Goal: Check status: Check status

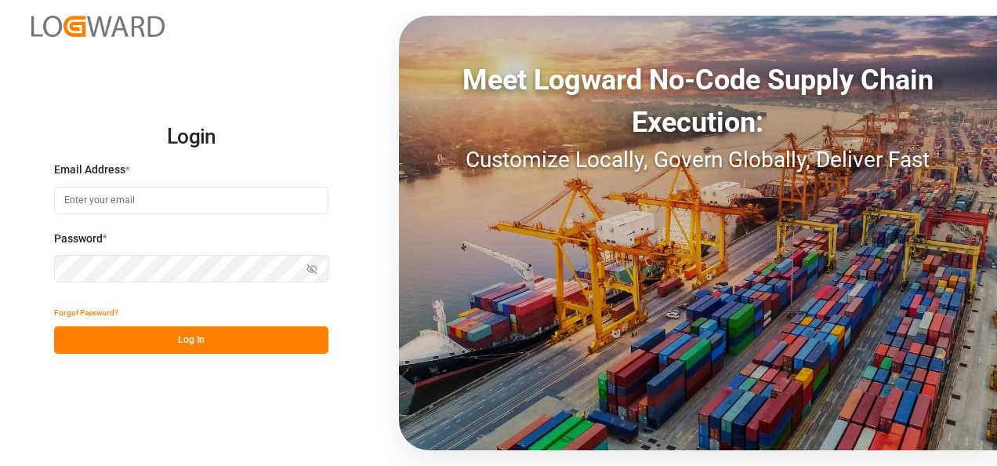
type input "jose.echeverria@leschaco.com"
click at [210, 342] on button "Log In" at bounding box center [191, 339] width 274 height 27
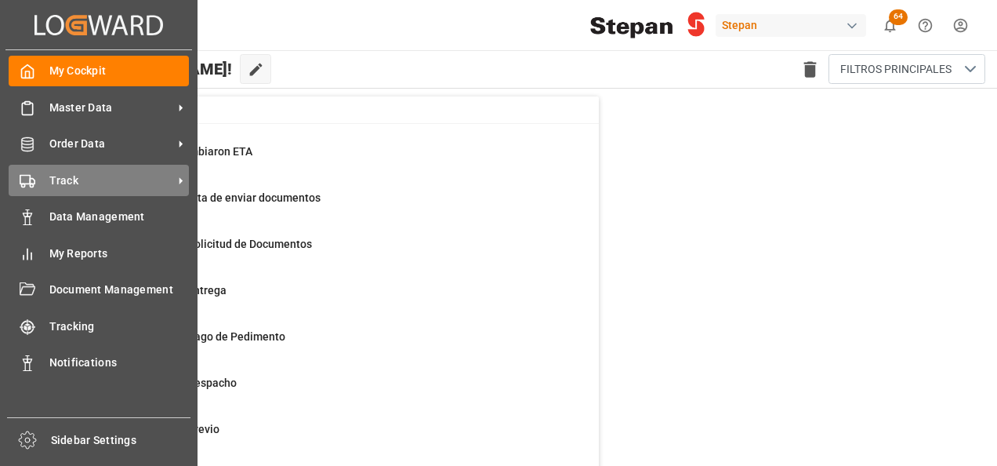
click at [126, 195] on div "Track Track" at bounding box center [99, 180] width 180 height 31
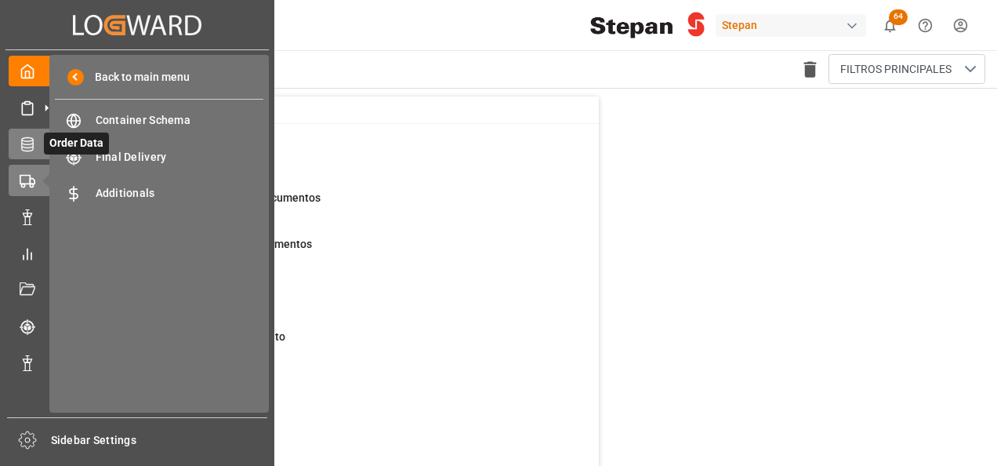
click at [36, 140] on div "Order Data Order Data" at bounding box center [137, 144] width 257 height 31
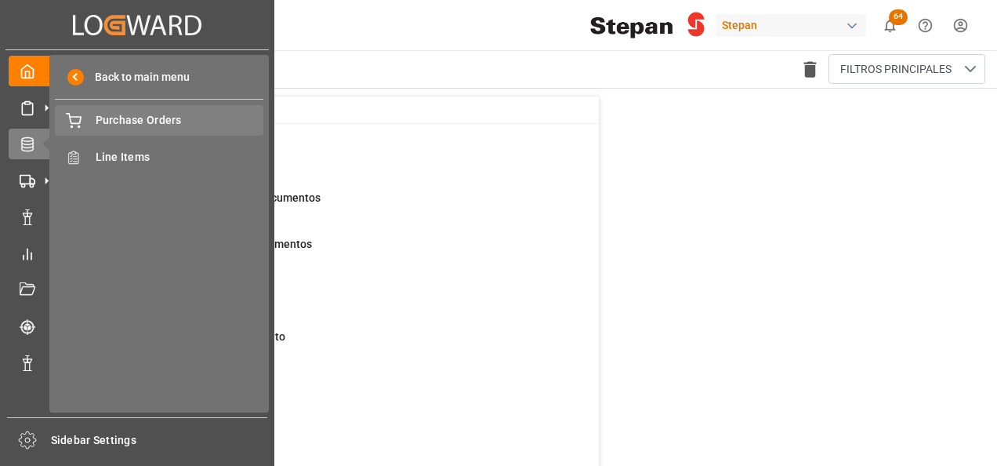
click at [171, 118] on span "Purchase Orders" at bounding box center [180, 120] width 169 height 16
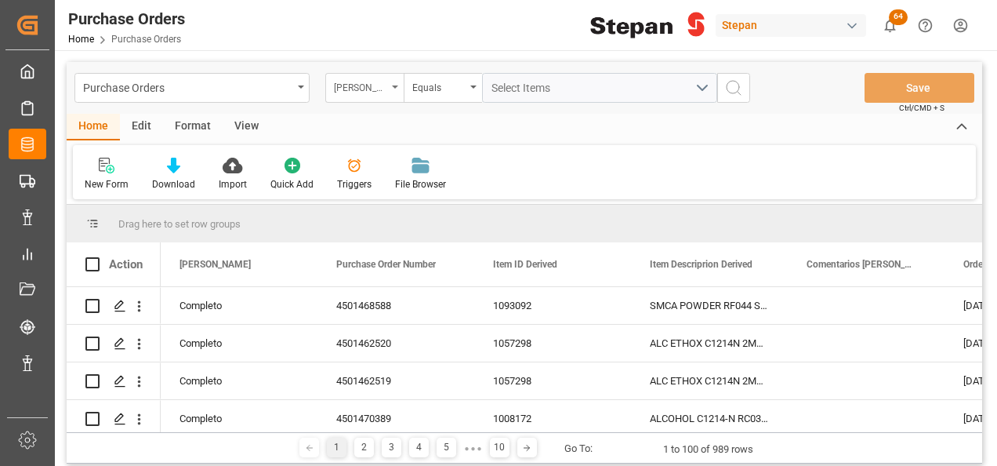
click at [399, 91] on div "Hito Stepan" at bounding box center [364, 88] width 78 height 30
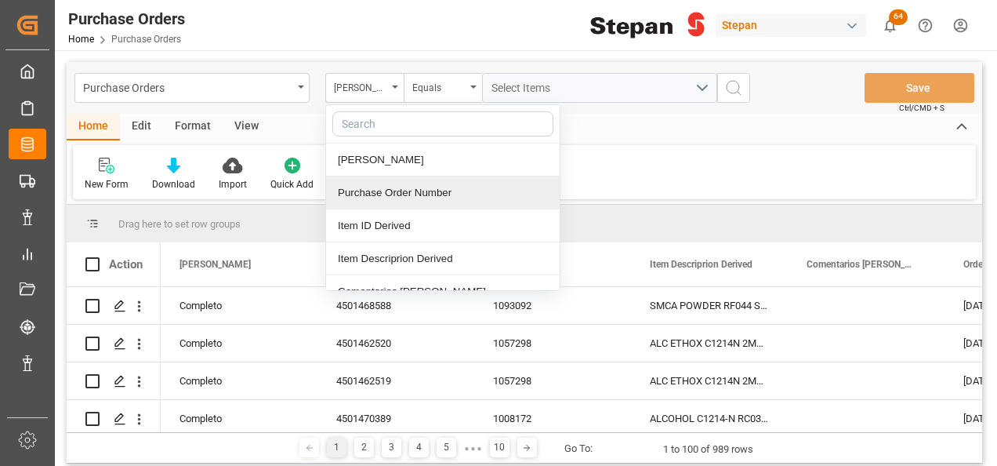
click at [361, 187] on div "Purchase Order Number" at bounding box center [443, 192] width 234 height 33
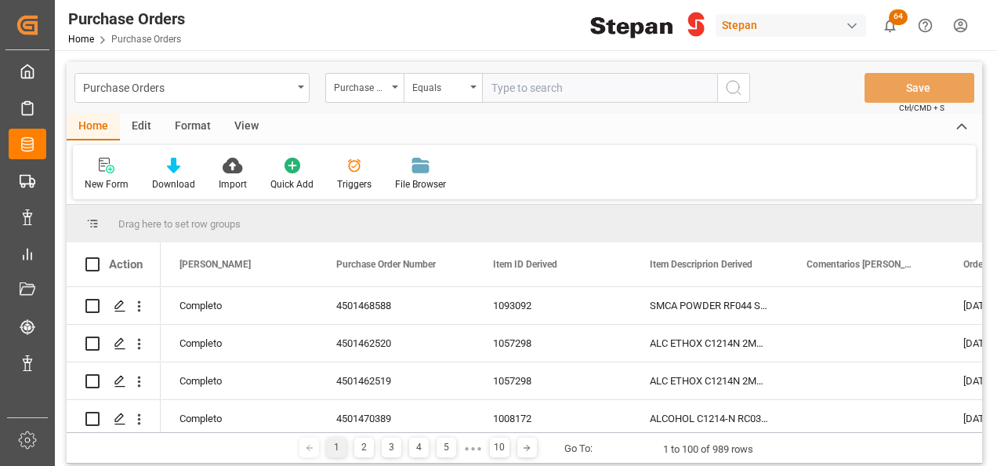
click at [545, 75] on input "text" at bounding box center [599, 88] width 235 height 30
type input "4501468624"
click at [738, 87] on icon "search button" at bounding box center [733, 87] width 19 height 19
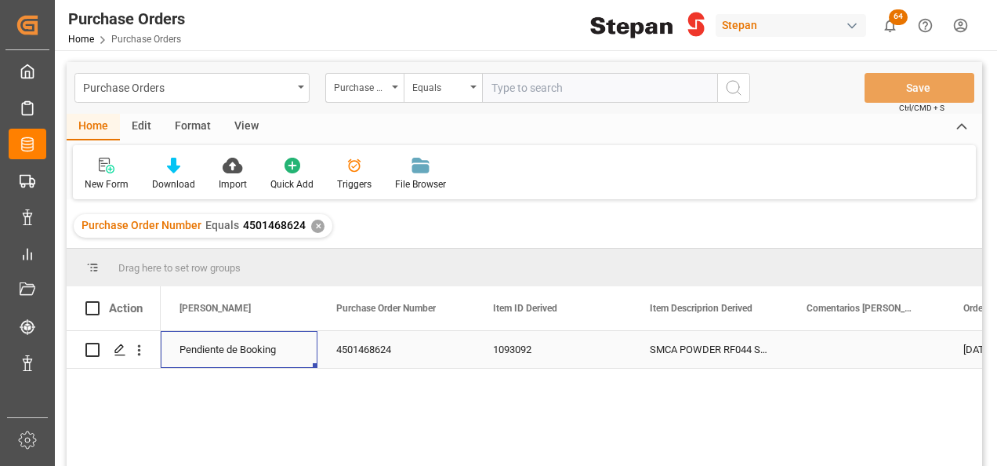
click at [230, 345] on div "Pendiente de Booking" at bounding box center [238, 350] width 119 height 36
click at [290, 357] on icon "open menu" at bounding box center [288, 359] width 19 height 19
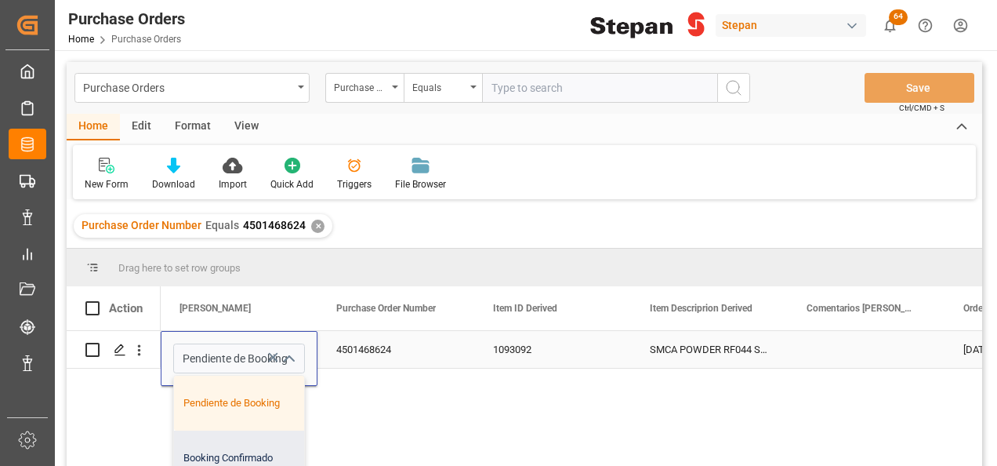
click at [207, 459] on div "Booking Confirmado" at bounding box center [254, 457] width 161 height 55
type input "Booking Confirmado"
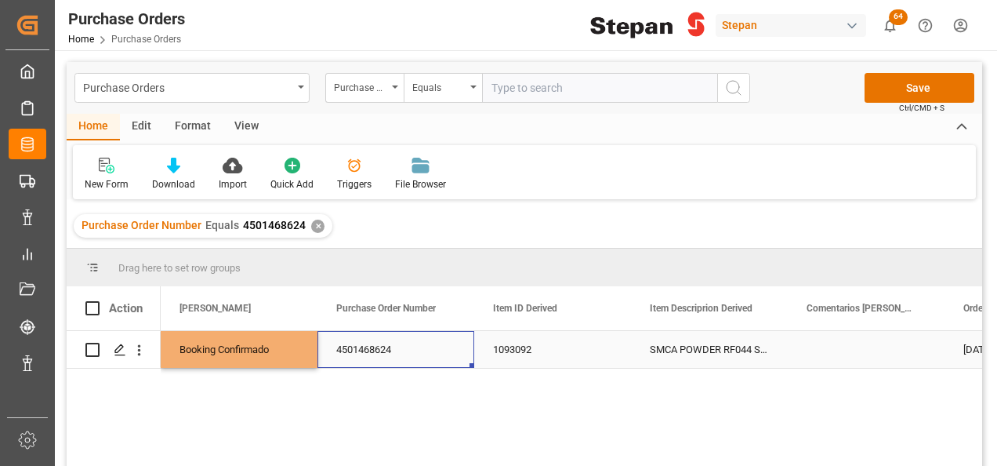
click at [367, 354] on div "4501468624" at bounding box center [395, 349] width 157 height 37
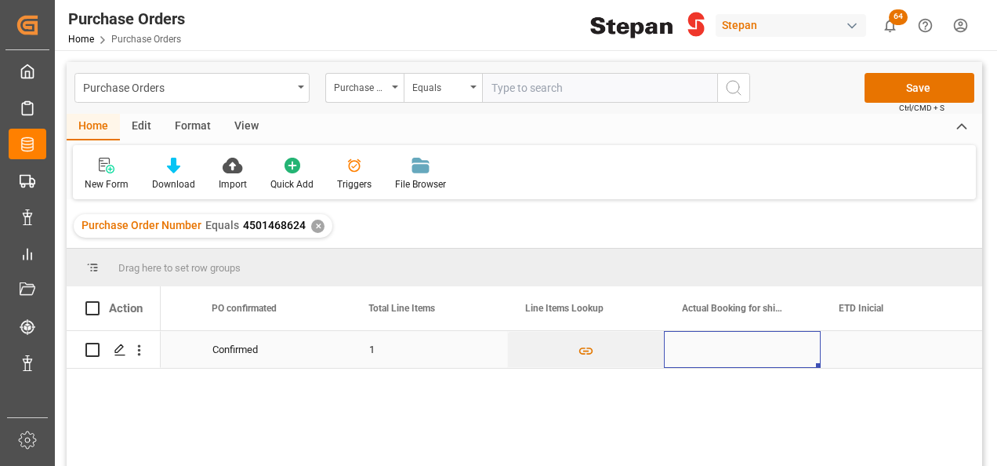
scroll to position [0, 1378]
click at [730, 345] on div "Press SPACE to select this row." at bounding box center [742, 349] width 157 height 37
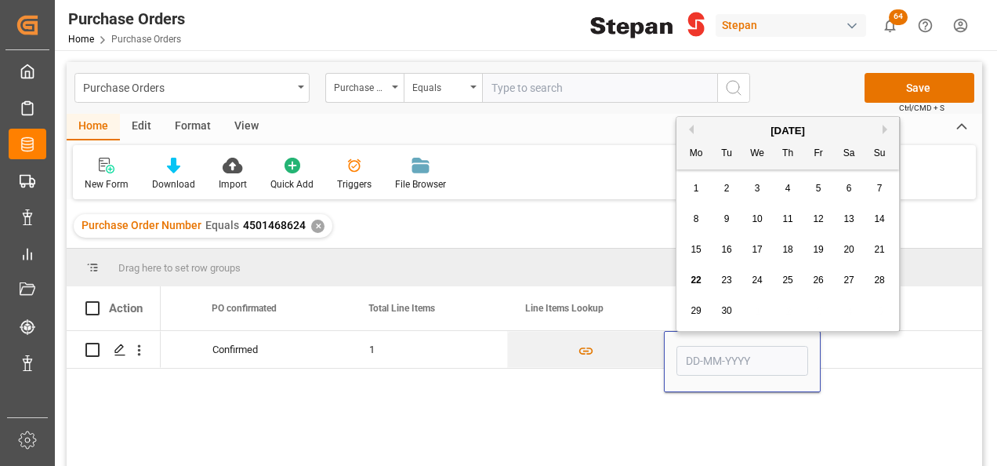
click at [817, 248] on span "19" at bounding box center [818, 249] width 10 height 11
type input "19-09-2025"
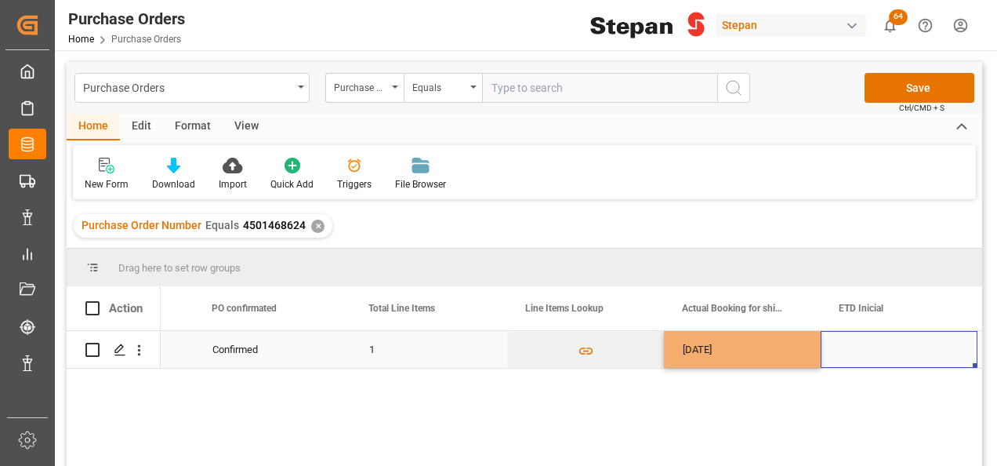
click at [843, 342] on div "Press SPACE to select this row." at bounding box center [899, 349] width 157 height 37
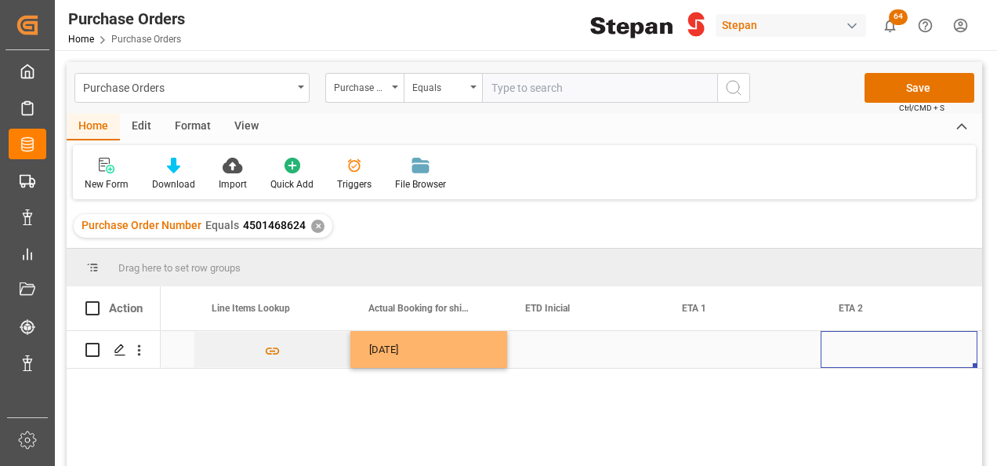
scroll to position [0, 1691]
click at [576, 342] on div "Press SPACE to select this row." at bounding box center [585, 349] width 157 height 37
click at [575, 342] on div "Press SPACE to select this row." at bounding box center [585, 349] width 157 height 37
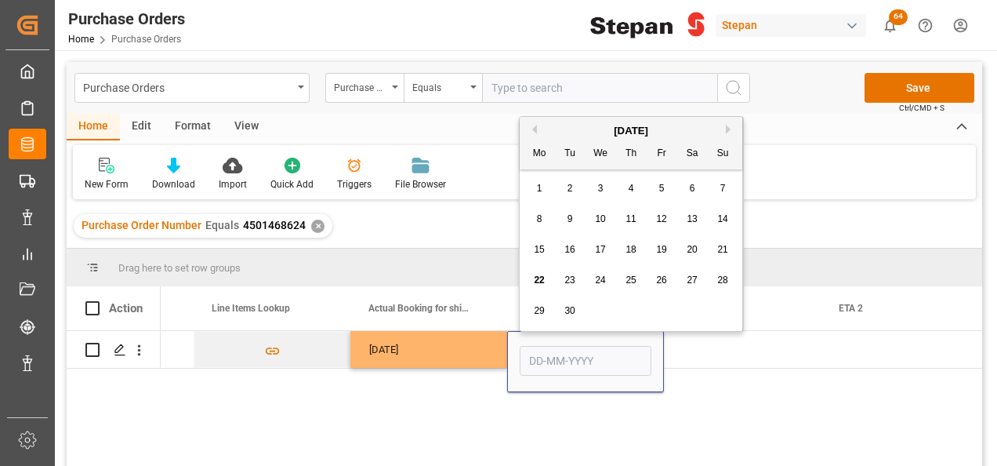
click at [594, 281] on div "24" at bounding box center [601, 280] width 20 height 19
type input "24-09-2025"
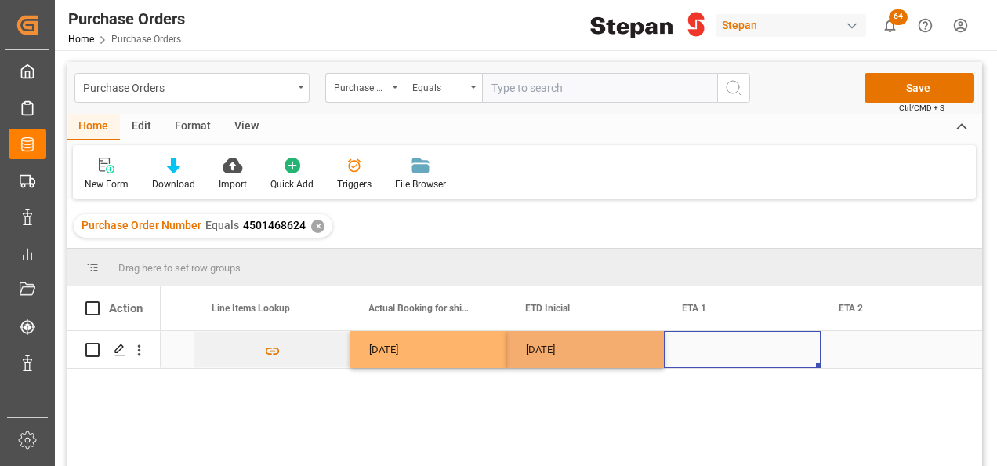
click at [719, 339] on div "Press SPACE to select this row." at bounding box center [742, 349] width 157 height 37
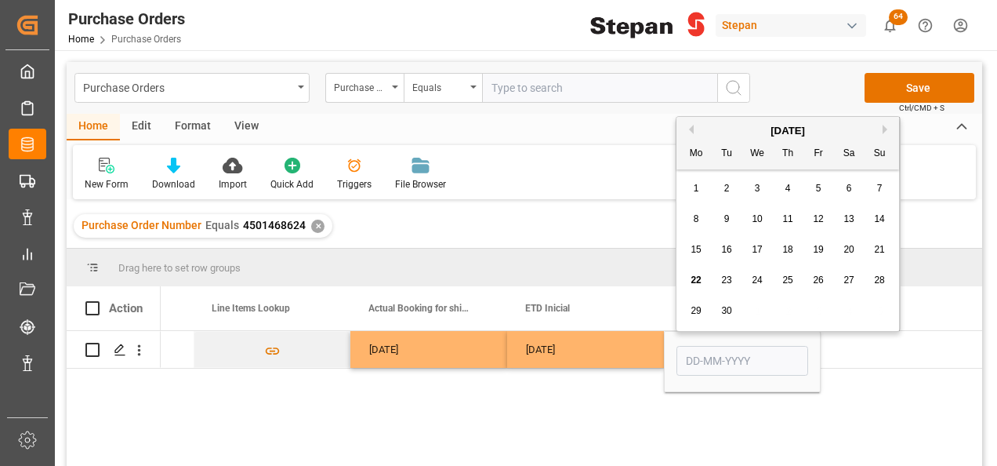
click at [885, 127] on button "Next Month" at bounding box center [886, 129] width 9 height 9
click at [730, 248] on span "14" at bounding box center [726, 249] width 10 height 11
type input "14-10-2025"
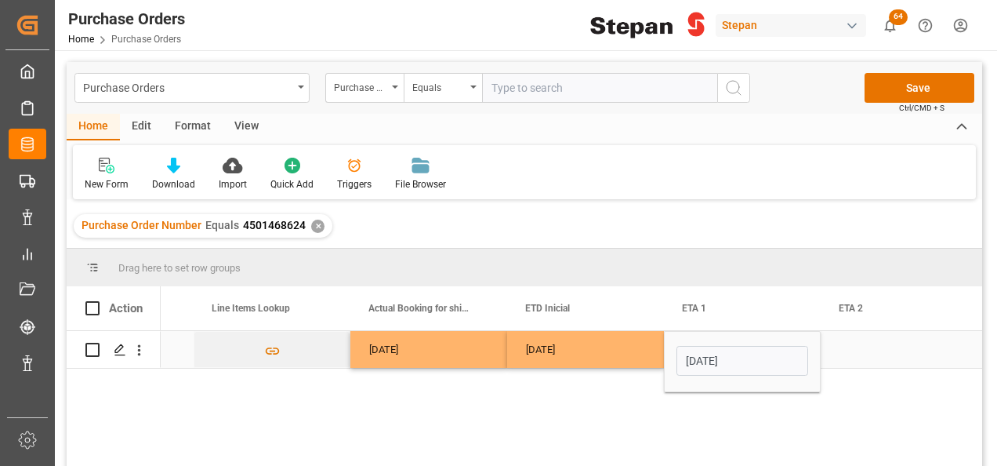
click at [626, 343] on div "24-09-2025" at bounding box center [585, 349] width 157 height 37
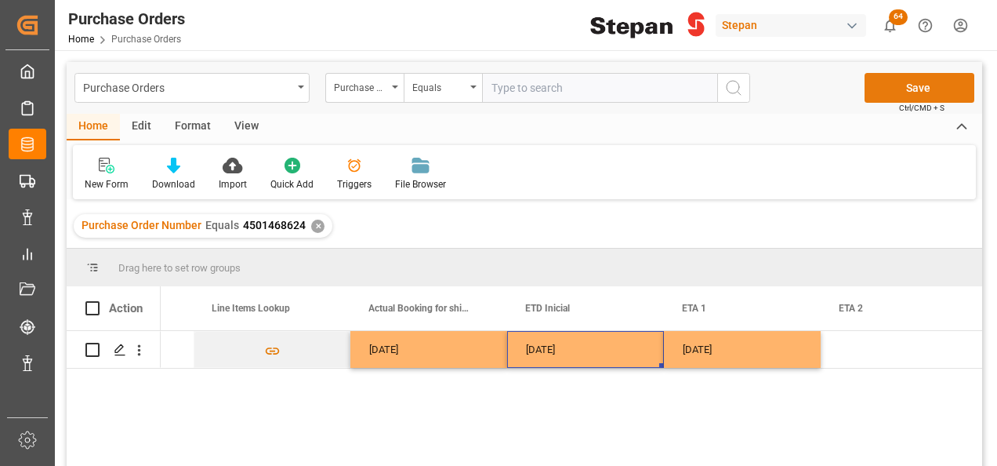
click at [918, 88] on button "Save" at bounding box center [919, 88] width 110 height 30
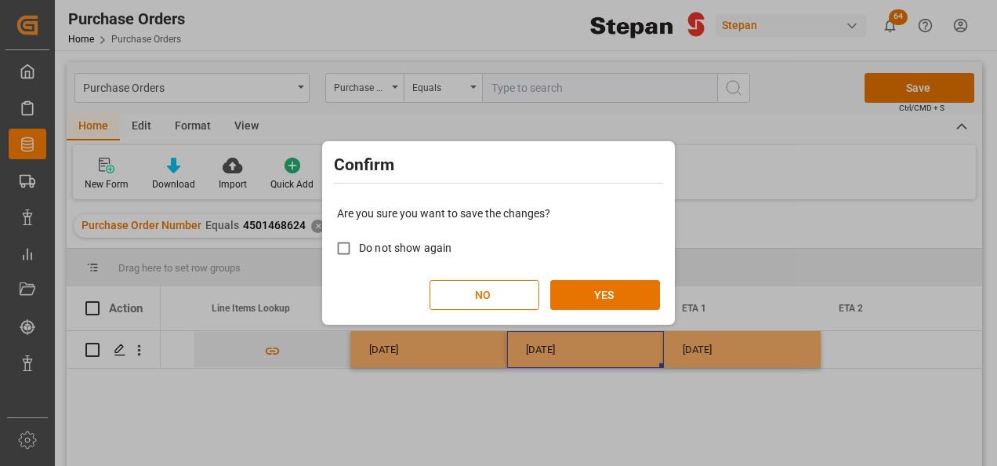
click at [371, 246] on span "Do not show again" at bounding box center [405, 247] width 92 height 13
click at [359, 246] on input "Do not show again" at bounding box center [343, 248] width 31 height 31
checkbox input "true"
click at [619, 287] on button "YES" at bounding box center [605, 295] width 110 height 30
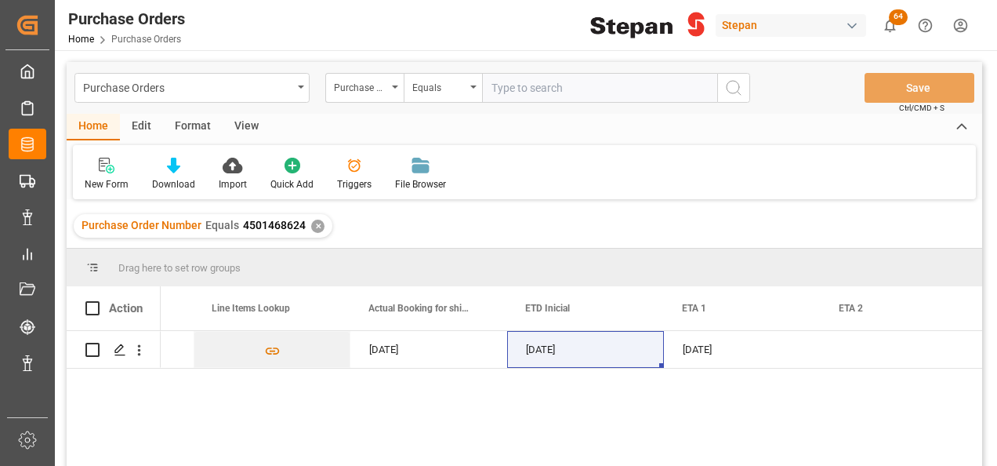
click at [322, 226] on div "Purchase Order Number Equals 4501468624 ✕" at bounding box center [203, 226] width 259 height 24
click at [313, 226] on div "✕" at bounding box center [317, 225] width 13 height 13
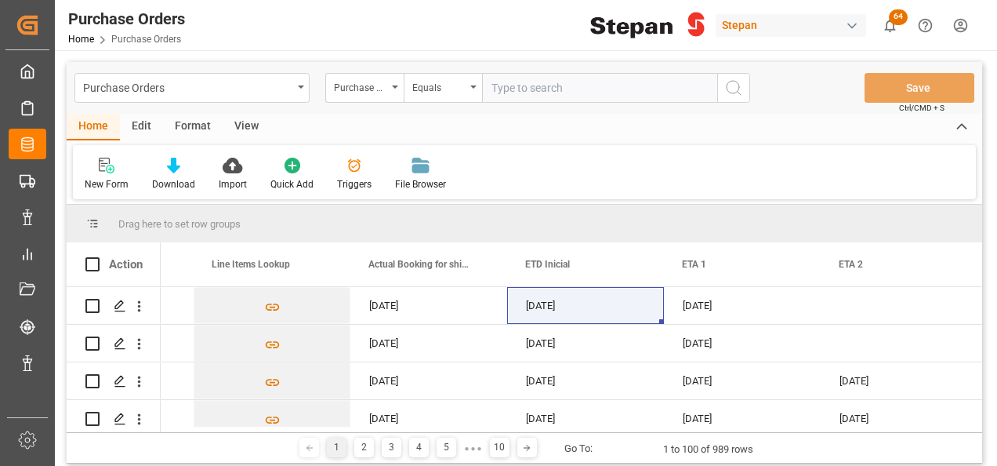
scroll to position [0, 1692]
click at [298, 85] on icon "open menu" at bounding box center [301, 86] width 6 height 3
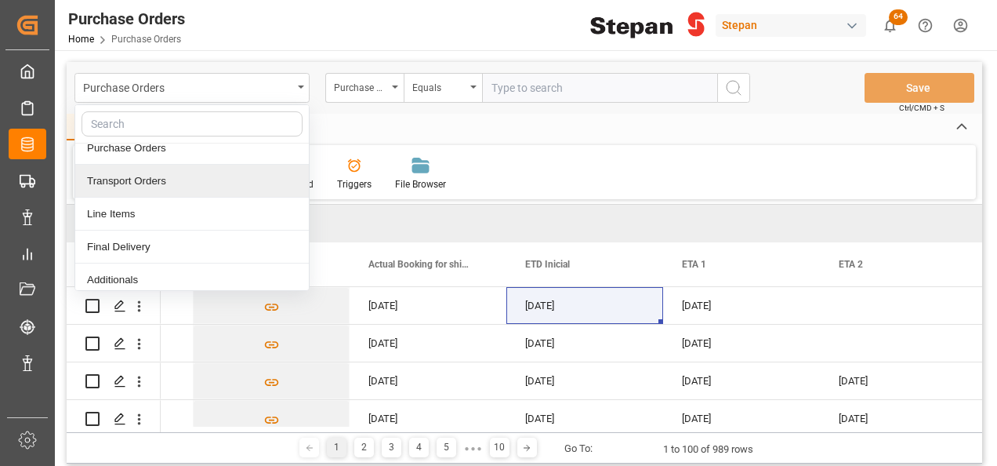
scroll to position [78, 0]
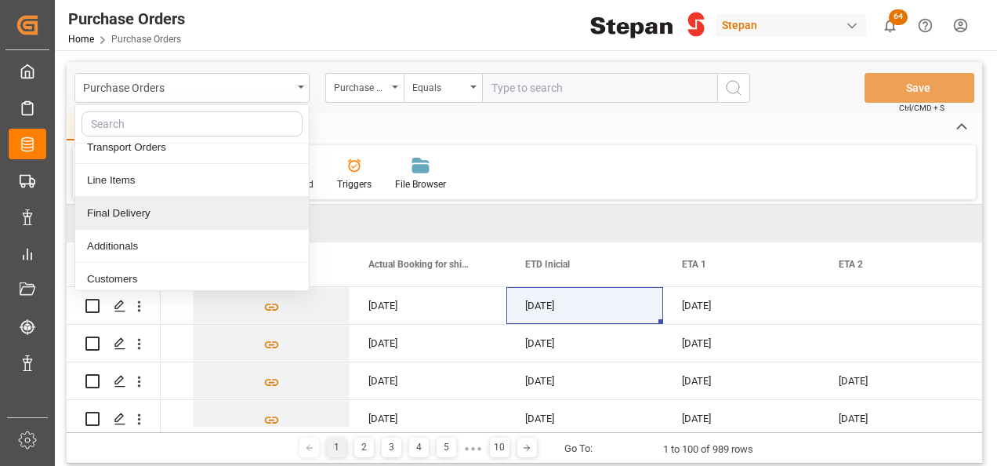
click at [132, 216] on div "Final Delivery" at bounding box center [192, 213] width 234 height 33
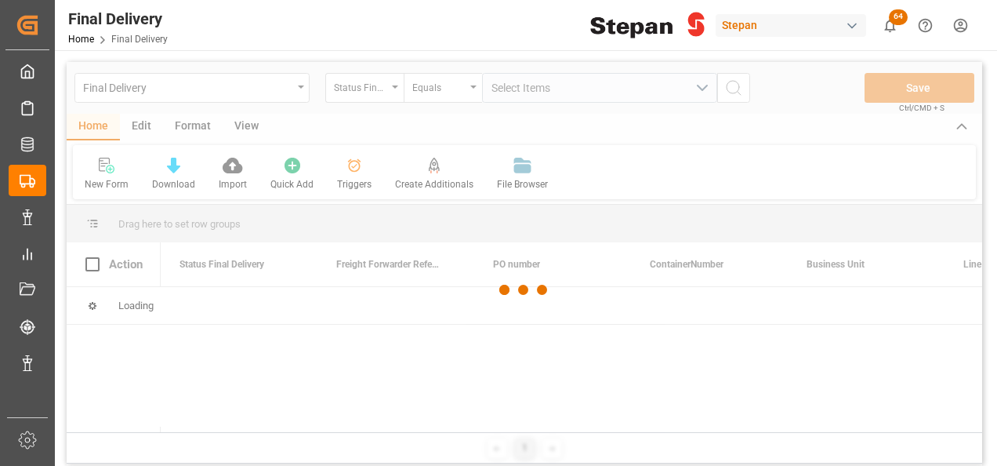
click at [522, 84] on div at bounding box center [524, 290] width 915 height 456
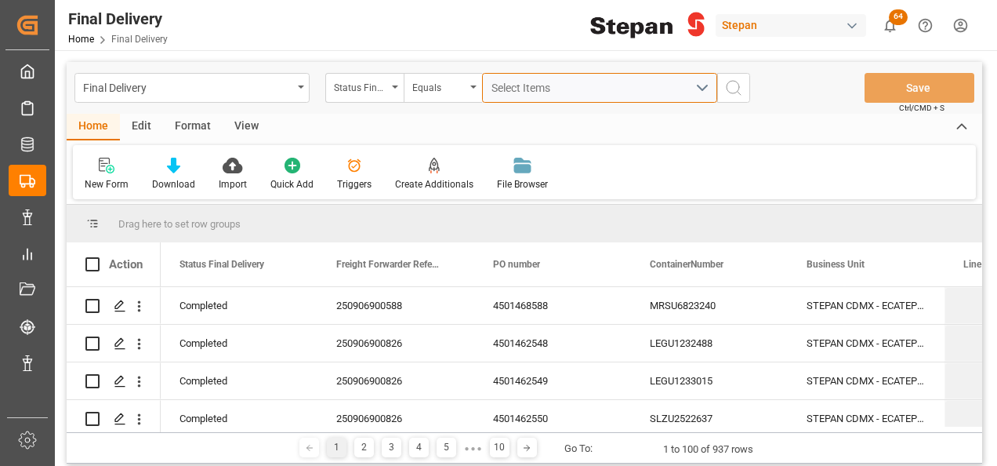
click at [516, 87] on span "Select Items" at bounding box center [524, 88] width 67 height 13
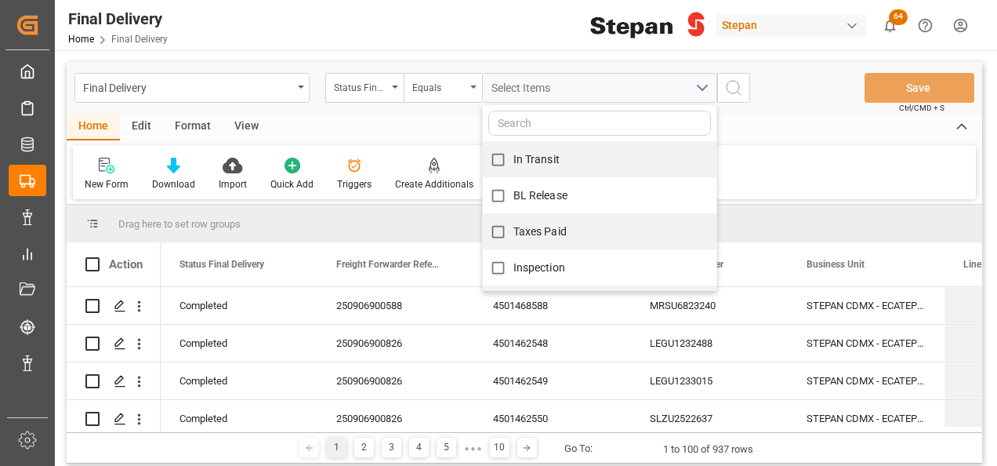
click at [371, 69] on div "Final Delivery Status Final Delivery Equals Select Items In Transit BL Release …" at bounding box center [524, 88] width 915 height 52
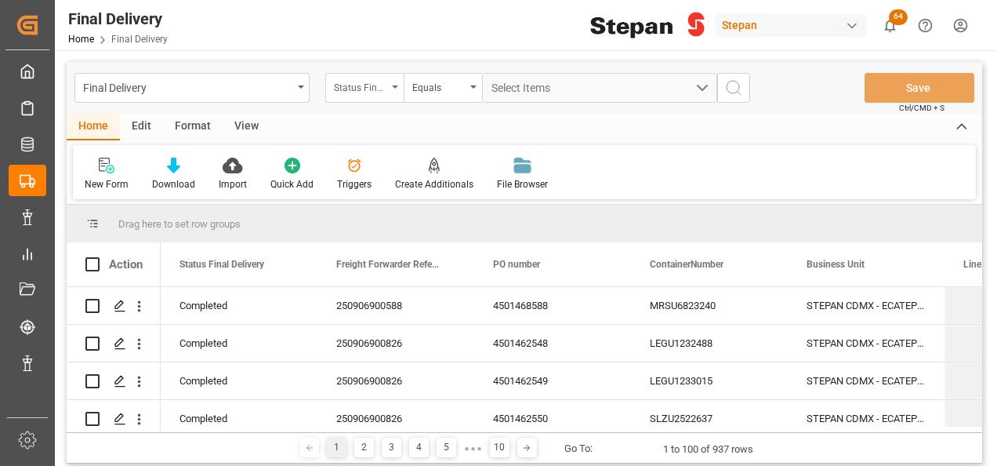
click at [379, 82] on div "Status Final Delivery" at bounding box center [360, 86] width 53 height 18
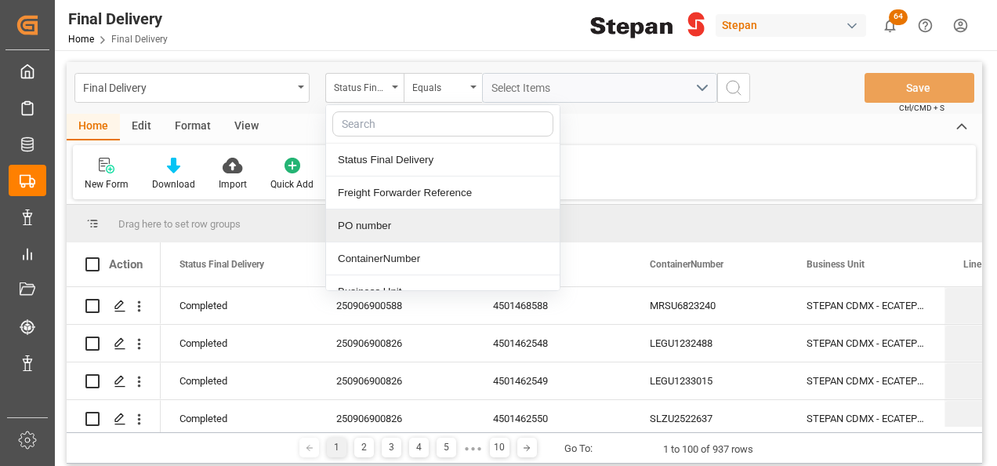
click at [364, 230] on div "PO number" at bounding box center [443, 225] width 234 height 33
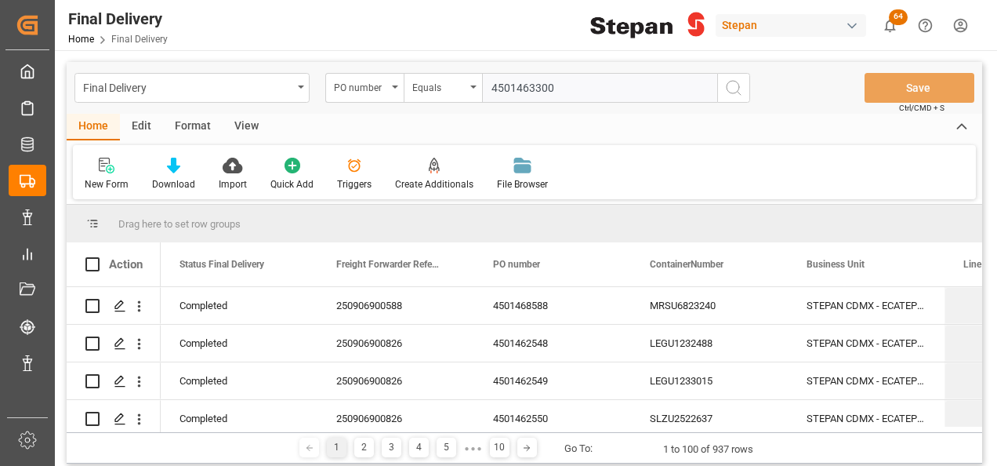
type input "4501463300"
click at [737, 89] on icon "search button" at bounding box center [733, 87] width 19 height 19
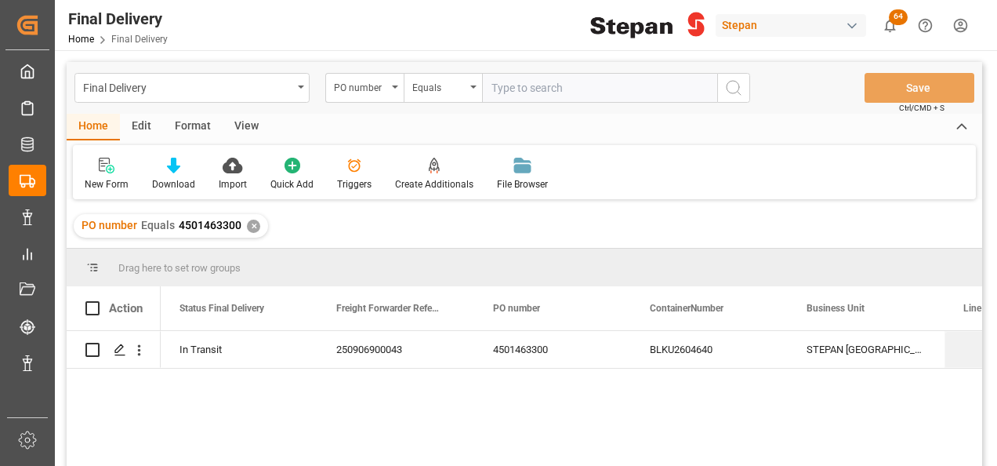
click at [285, 408] on div "In Transit 250906900043 4501463300 BLKU2604640 STEPAN MEXICO - MATAMOROS" at bounding box center [571, 403] width 821 height 145
click at [375, 354] on div "250906900043" at bounding box center [395, 349] width 157 height 37
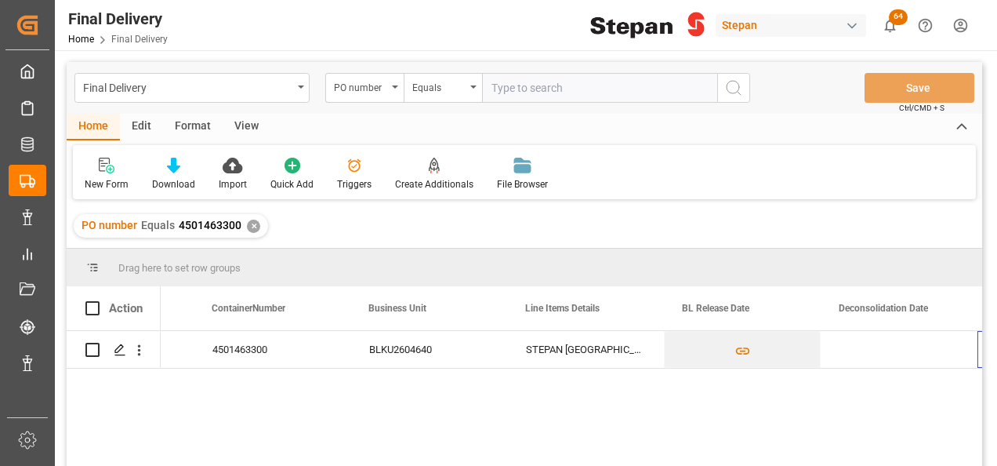
scroll to position [0, 438]
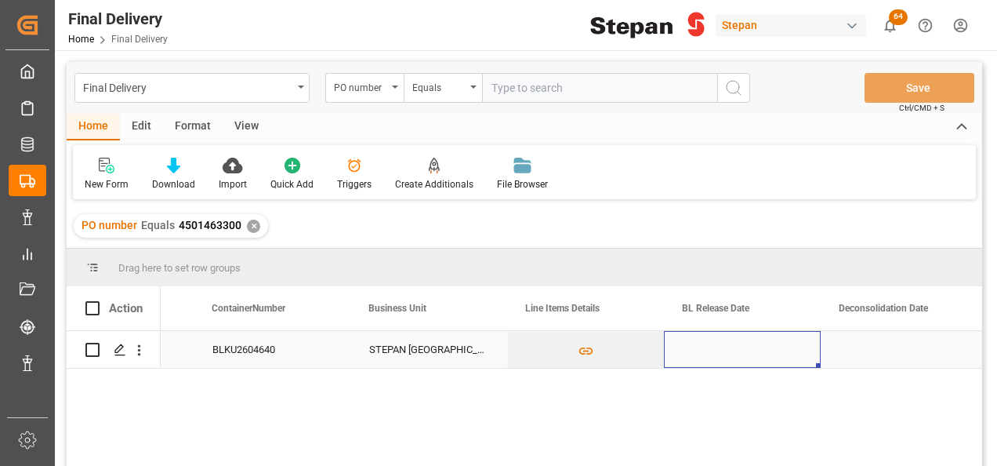
click at [729, 342] on div "Press SPACE to select this row." at bounding box center [742, 349] width 157 height 37
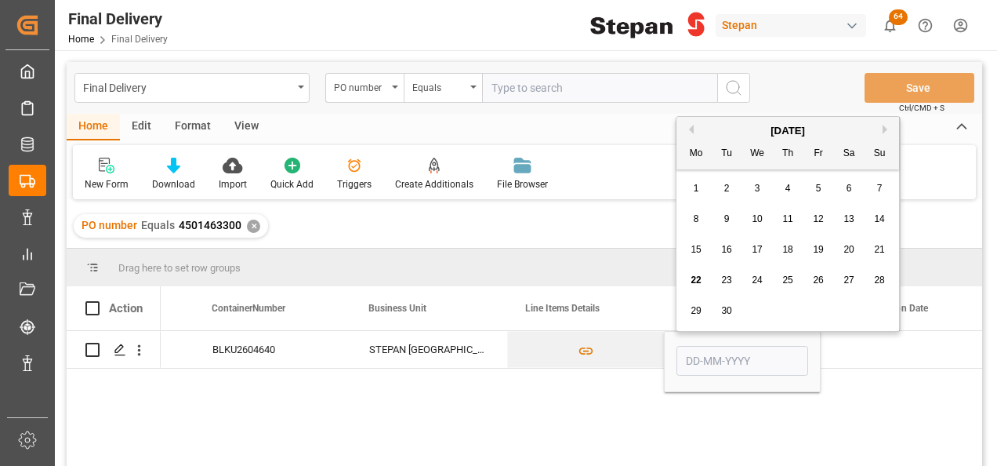
click at [814, 247] on span "19" at bounding box center [818, 249] width 10 height 11
type input "19-09-2025"
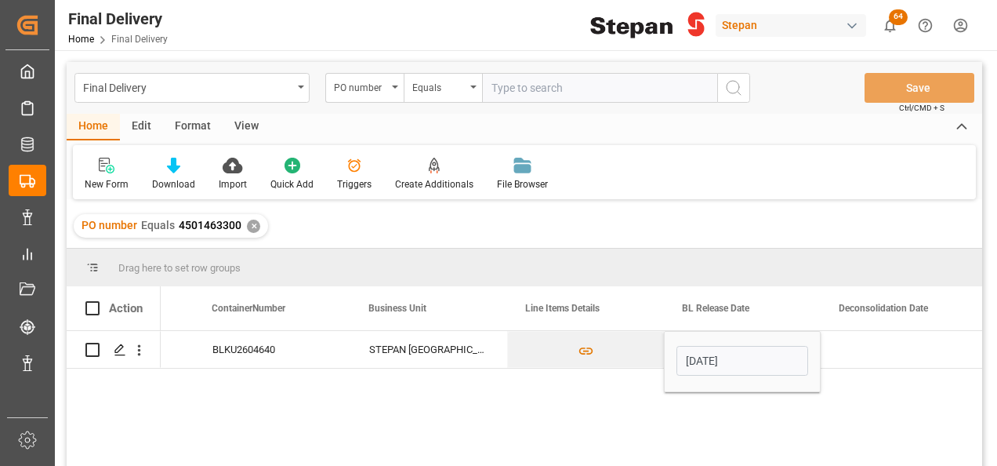
click at [621, 384] on div "250906900043 4501463300 BLKU2604640 STEPAN MEXICO - MATAMOROS 19-09-2025" at bounding box center [571, 403] width 821 height 145
click at [640, 343] on button "Press SPACE to select this row." at bounding box center [585, 350] width 155 height 36
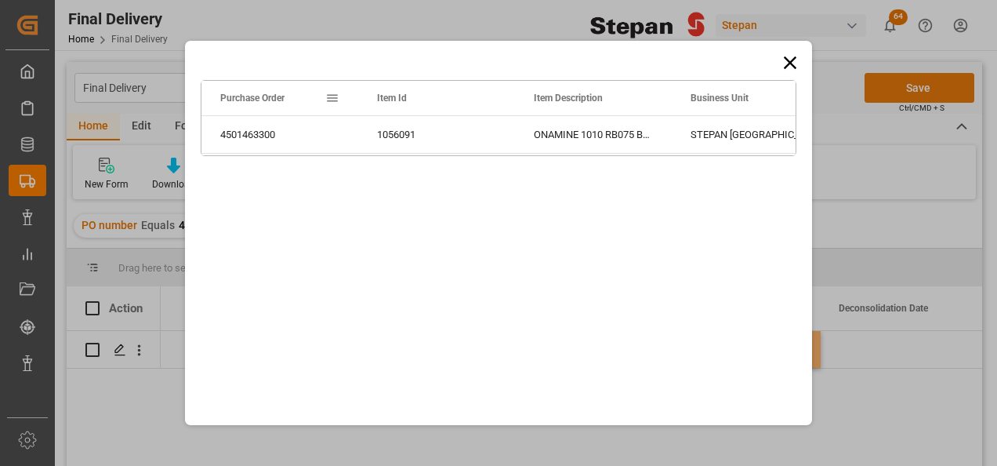
click at [897, 91] on div "Drag here to set row groups Drag here to set column labels Purchase Order Item …" at bounding box center [498, 233] width 997 height 466
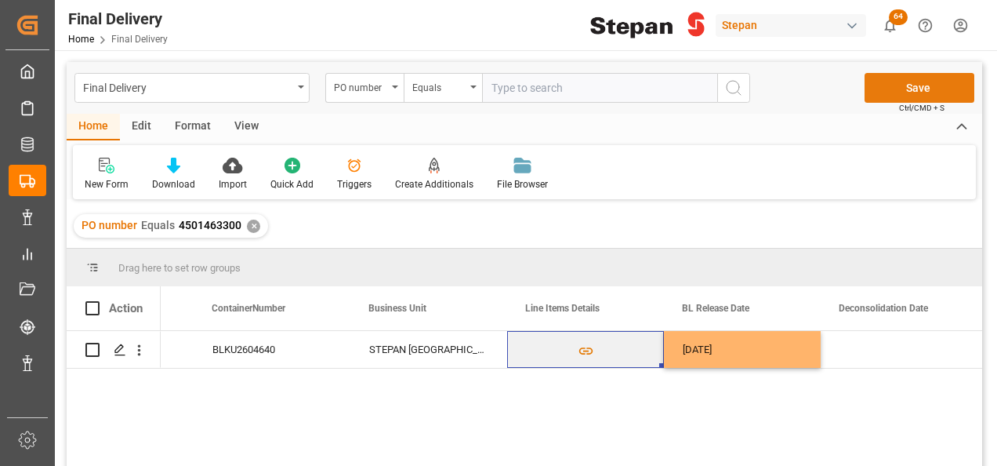
click at [895, 91] on button "Save" at bounding box center [919, 88] width 110 height 30
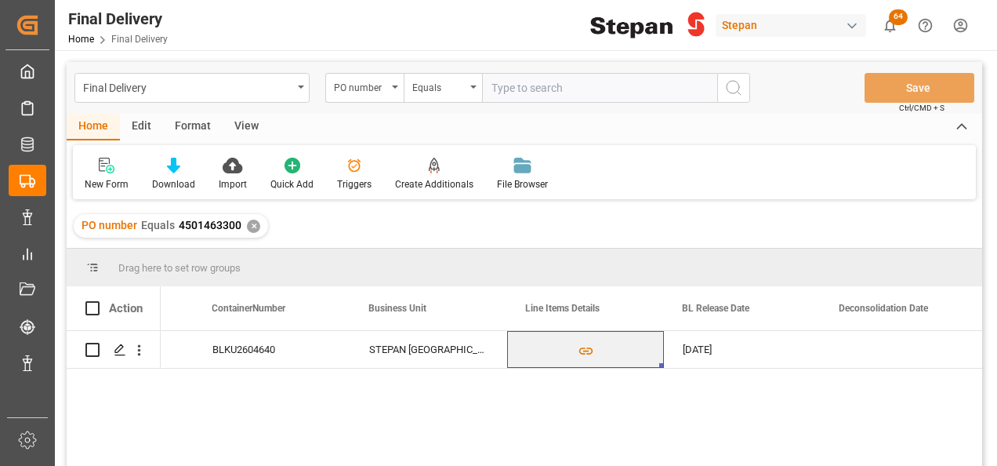
click at [249, 226] on div "✕" at bounding box center [253, 225] width 13 height 13
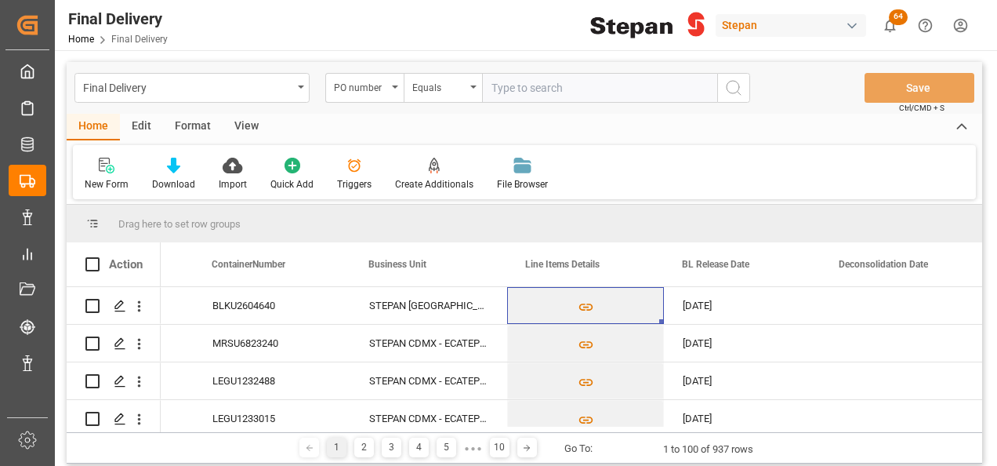
scroll to position [0, 438]
click at [524, 84] on input "text" at bounding box center [599, 88] width 235 height 30
click at [524, 83] on input "text" at bounding box center [599, 88] width 235 height 30
paste input "4501463301"
type input "4501463301"
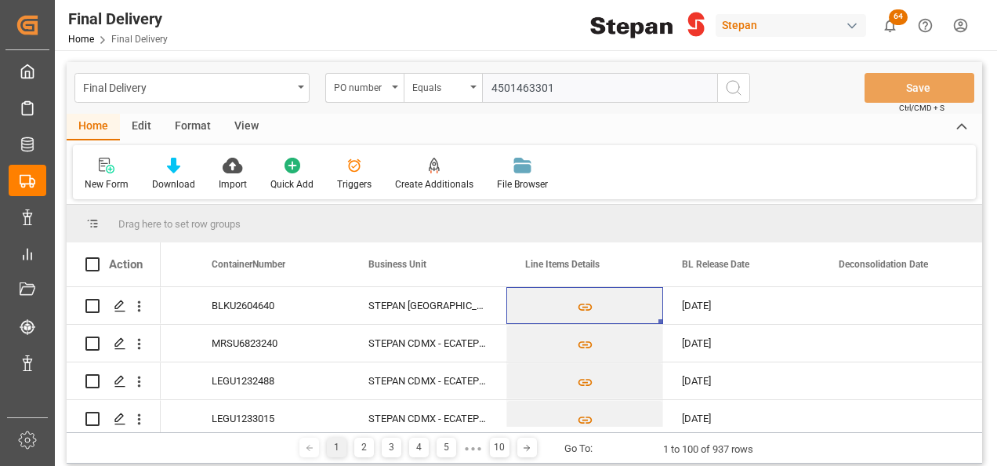
click at [741, 82] on icon "search button" at bounding box center [733, 87] width 19 height 19
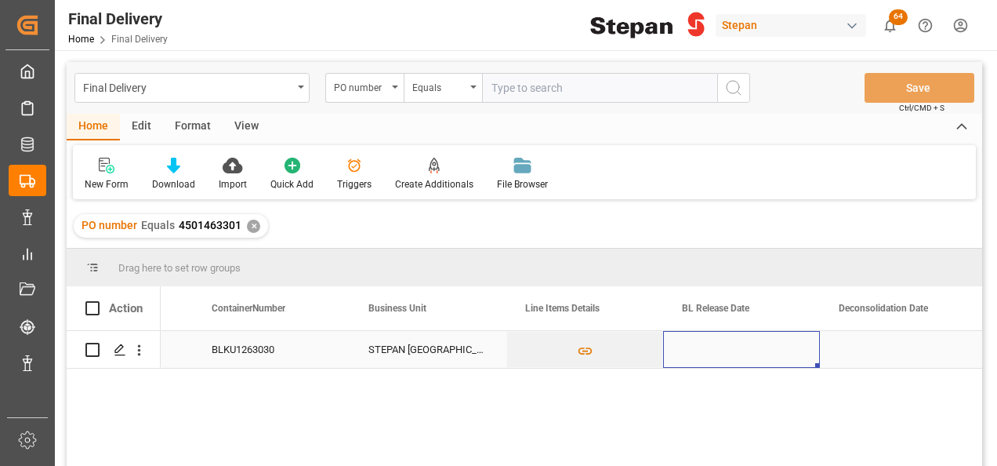
click at [719, 351] on div "Press SPACE to select this row." at bounding box center [741, 349] width 157 height 37
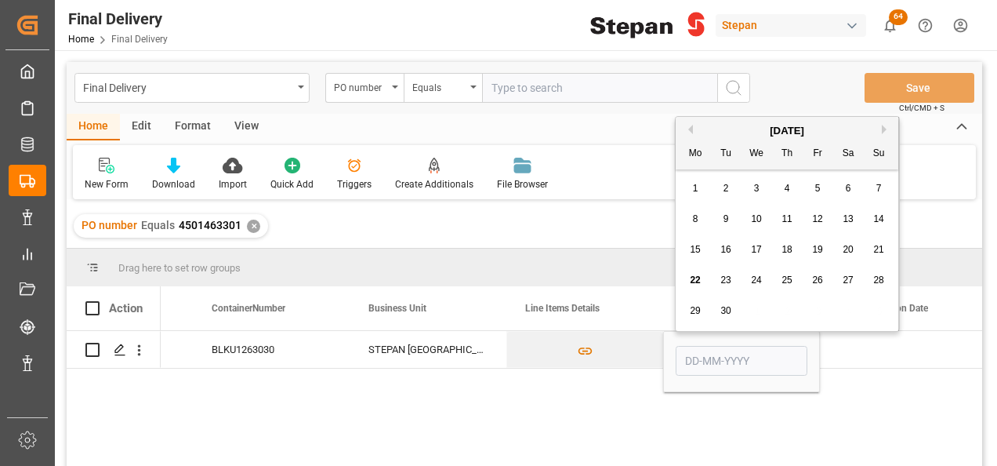
click at [817, 252] on span "19" at bounding box center [817, 249] width 10 height 11
type input "19-09-2025"
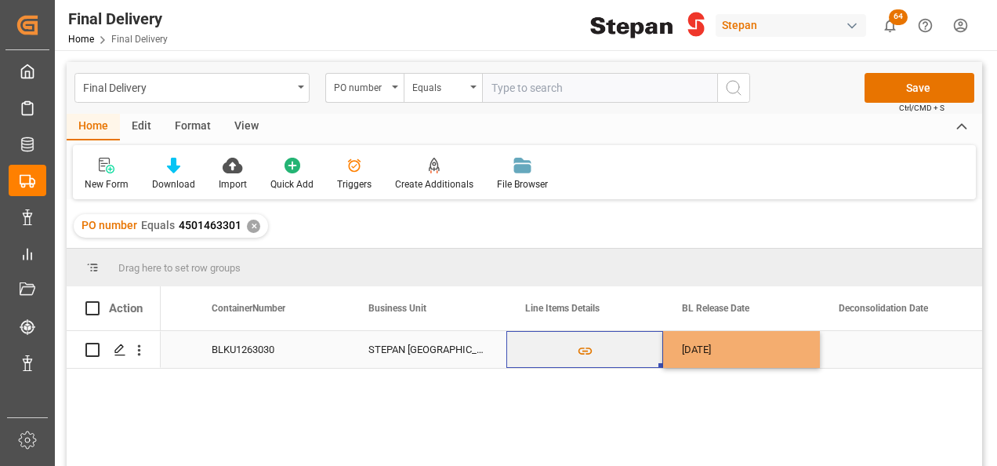
drag, startPoint x: 621, startPoint y: 345, endPoint x: 664, endPoint y: 334, distance: 44.5
click at [621, 346] on button "Press SPACE to select this row." at bounding box center [584, 350] width 155 height 36
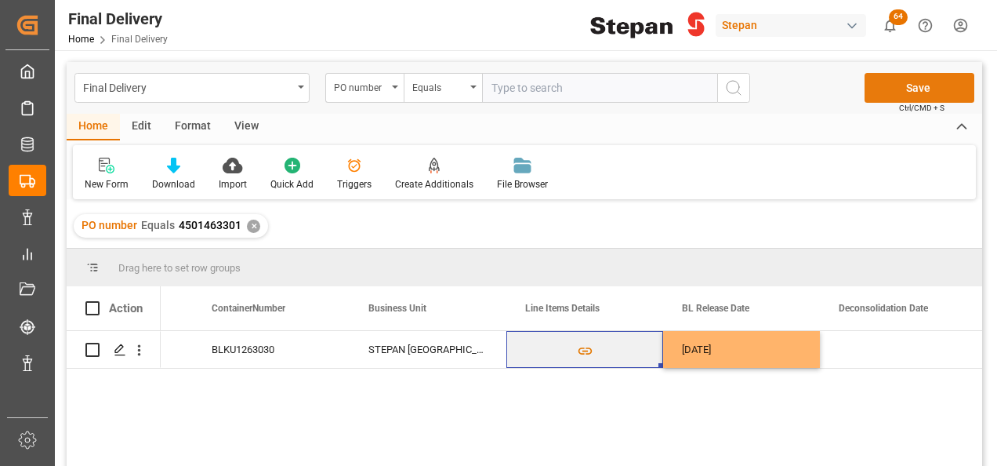
click at [922, 89] on button "Save" at bounding box center [919, 88] width 110 height 30
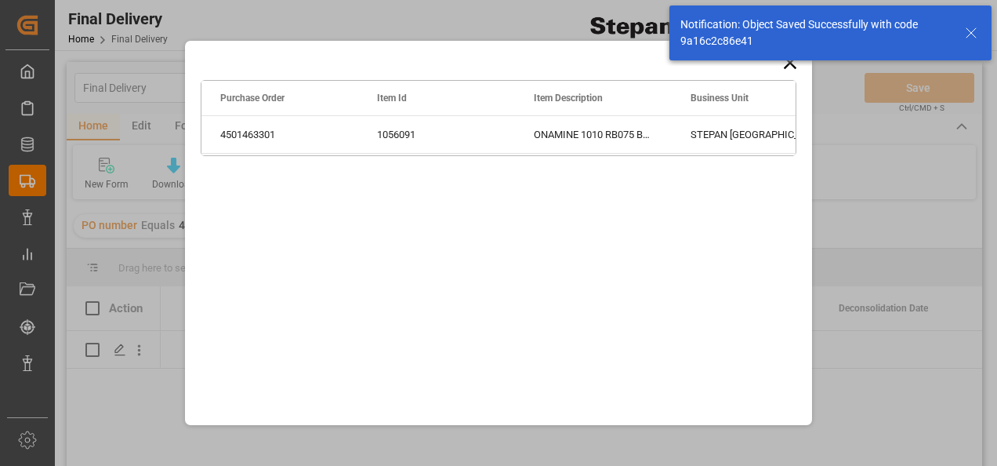
click at [781, 63] on div "Notification: Object Saved Successfully with code 9a16c2c86e41" at bounding box center [830, 33] width 333 height 66
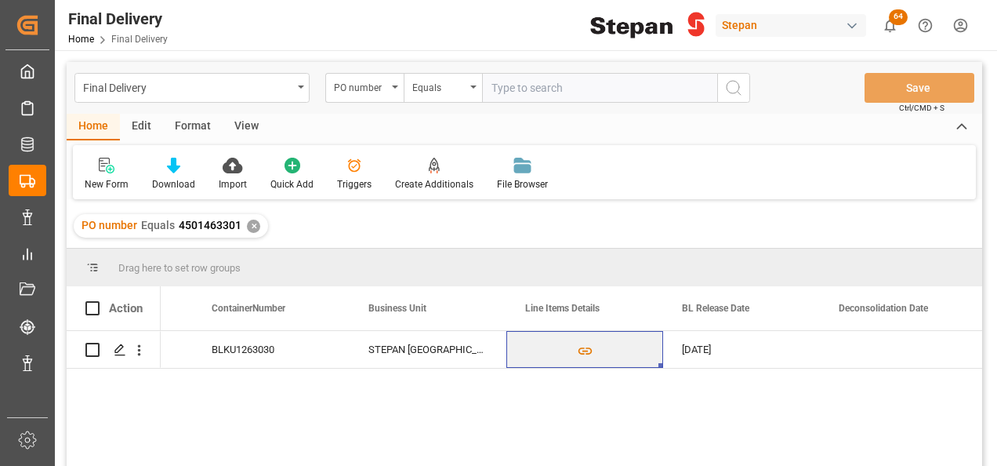
click at [249, 227] on div "✕" at bounding box center [253, 225] width 13 height 13
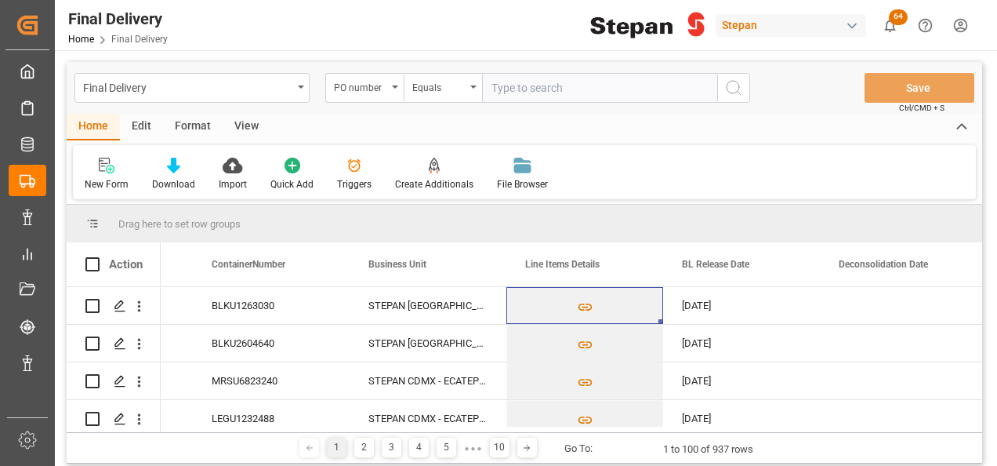
click at [504, 83] on input "text" at bounding box center [599, 88] width 235 height 30
paste input "4501474714"
type input "4501474714"
click at [728, 82] on circle "search button" at bounding box center [733, 87] width 13 height 13
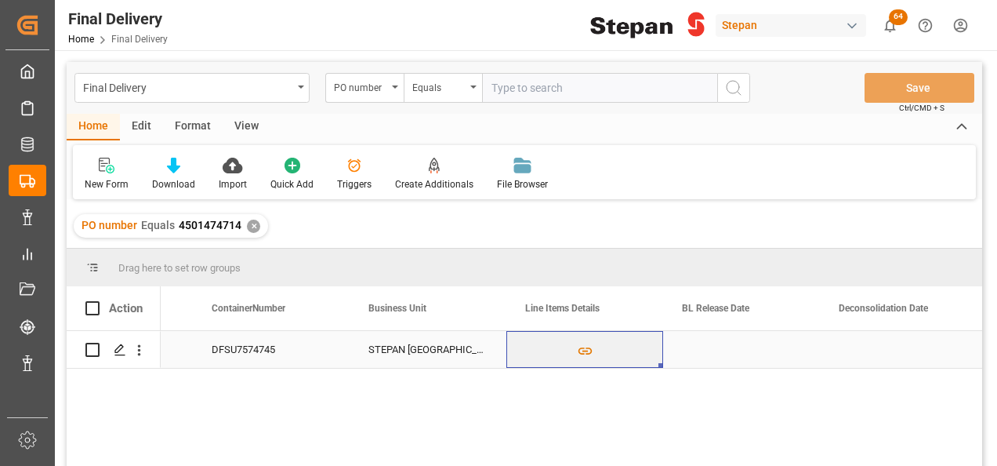
click at [739, 352] on div "Press SPACE to select this row." at bounding box center [741, 349] width 157 height 37
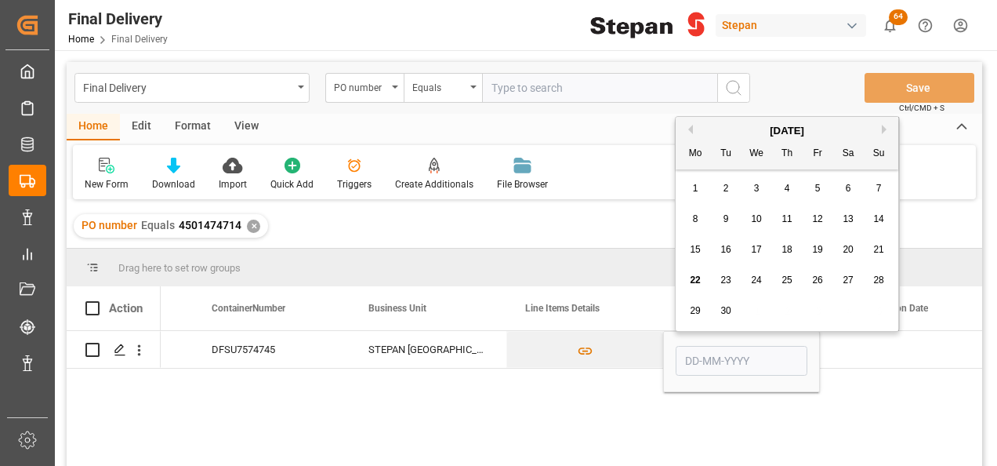
click at [821, 254] on span "19" at bounding box center [817, 249] width 10 height 11
type input "19-09-2025"
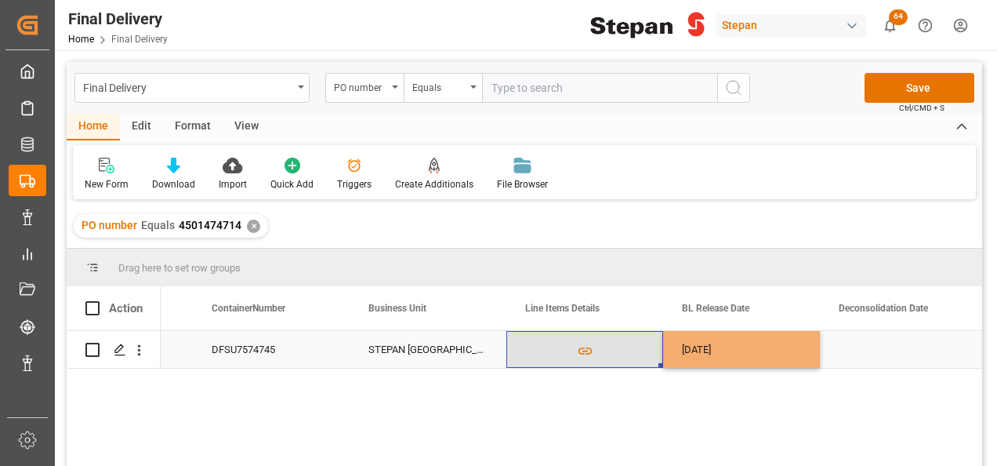
click at [618, 347] on button "Press SPACE to select this row." at bounding box center [584, 350] width 155 height 36
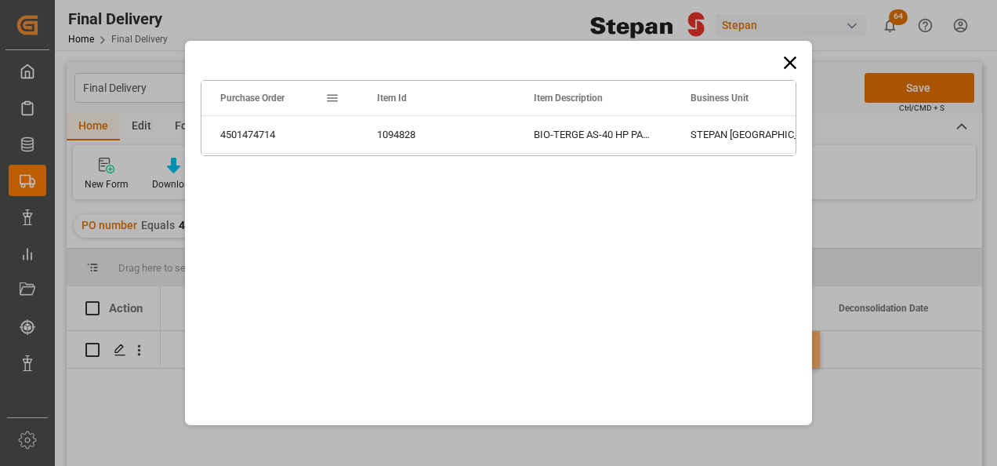
click at [792, 66] on icon at bounding box center [790, 63] width 22 height 22
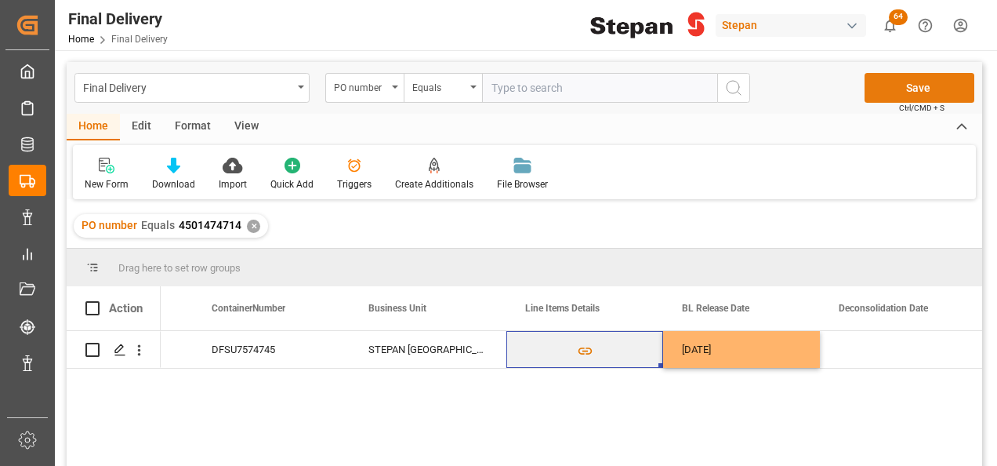
click at [903, 84] on button "Save" at bounding box center [919, 88] width 110 height 30
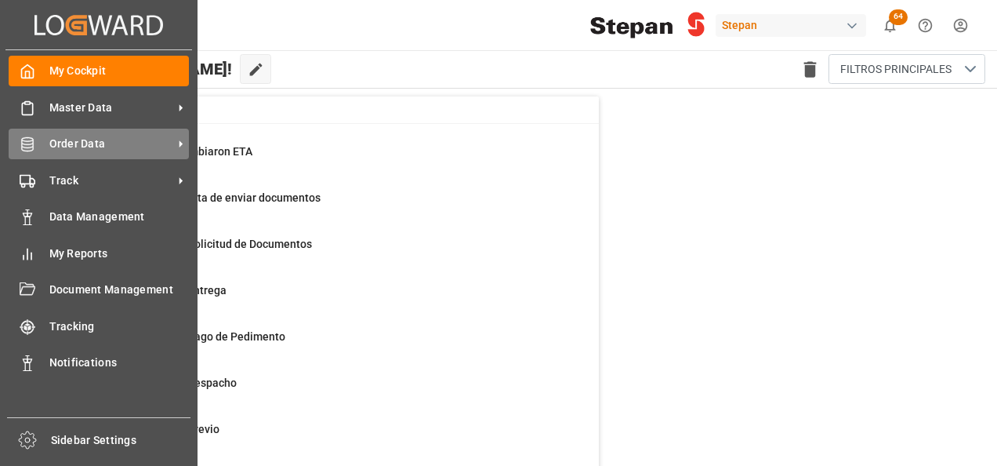
click at [66, 141] on span "Order Data" at bounding box center [111, 144] width 124 height 16
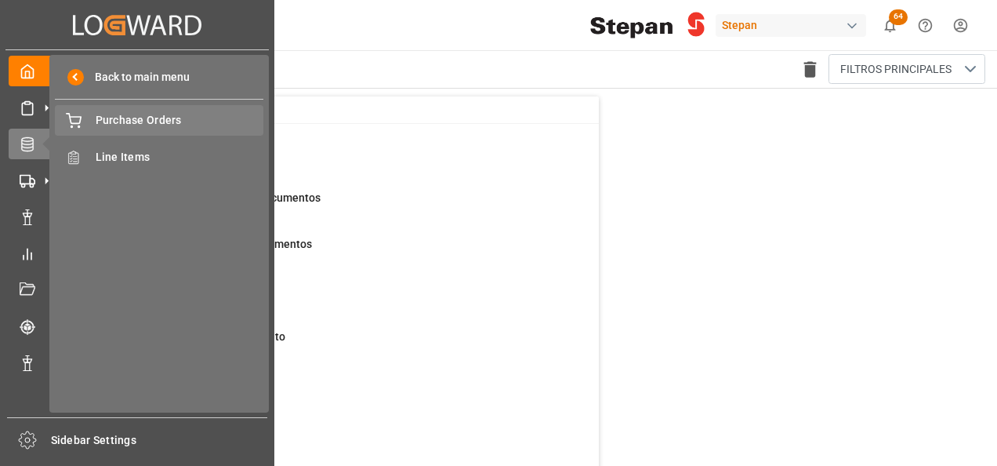
click at [125, 123] on span "Purchase Orders" at bounding box center [180, 120] width 169 height 16
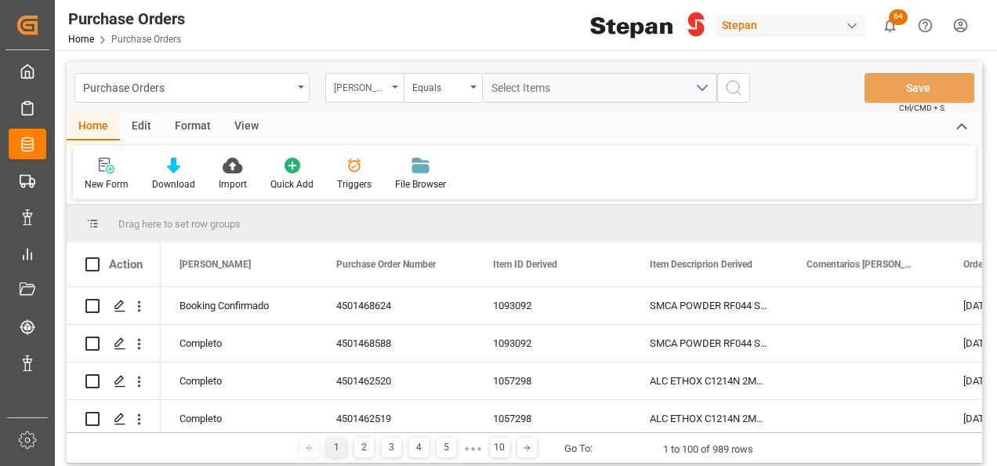
click at [394, 75] on div "Hito Stepan" at bounding box center [364, 88] width 78 height 30
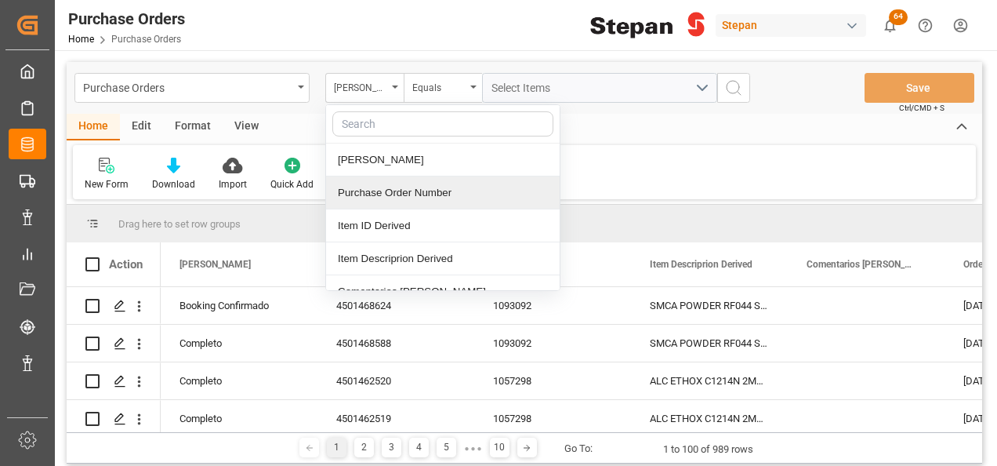
click at [371, 183] on div "Purchase Order Number" at bounding box center [443, 192] width 234 height 33
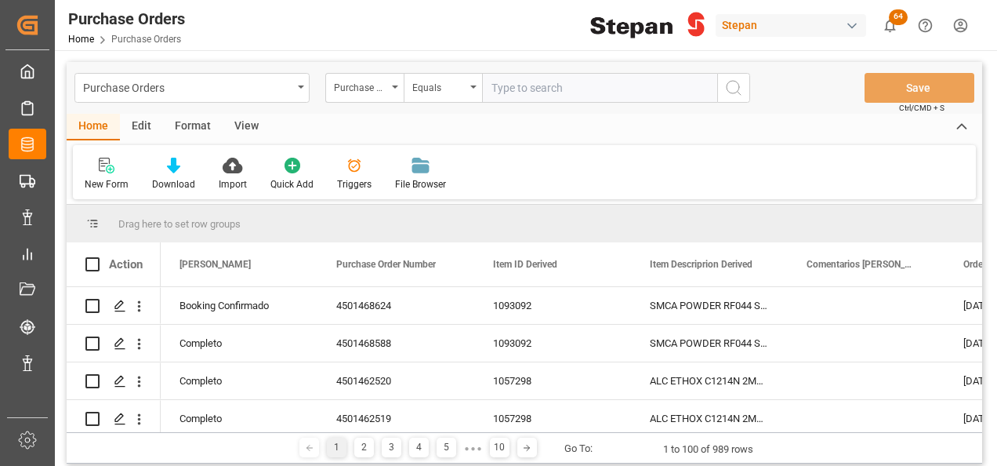
click at [511, 86] on input "text" at bounding box center [599, 88] width 235 height 30
type input "4501482815"
click at [730, 87] on icon "search button" at bounding box center [733, 87] width 19 height 19
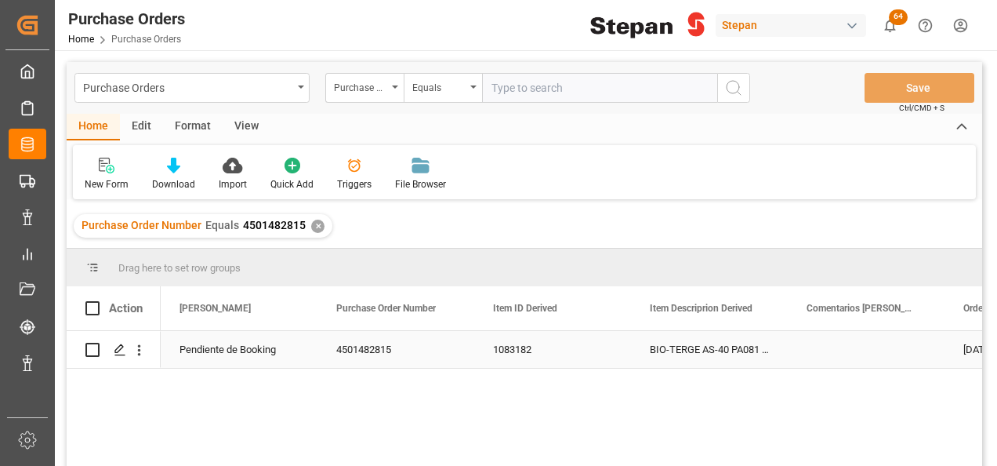
click at [249, 348] on div "Pendiente de Booking" at bounding box center [238, 350] width 119 height 36
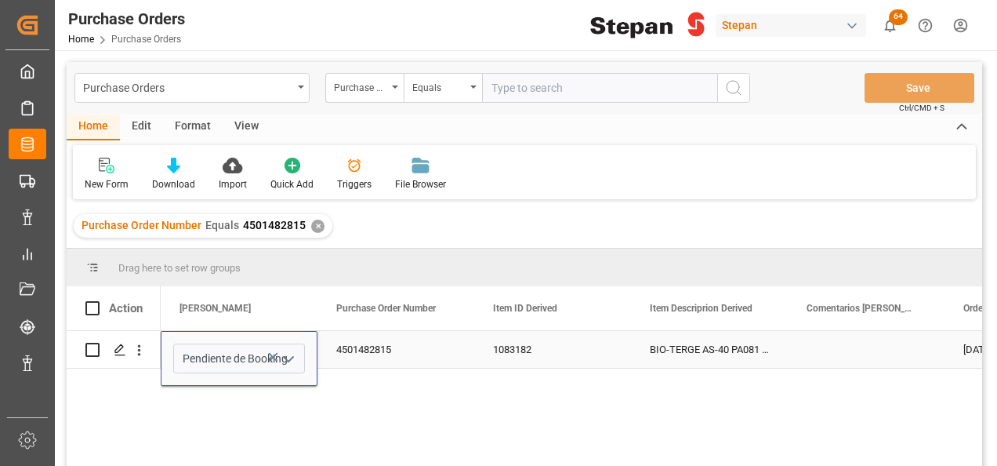
click at [284, 354] on icon "open menu" at bounding box center [288, 359] width 19 height 19
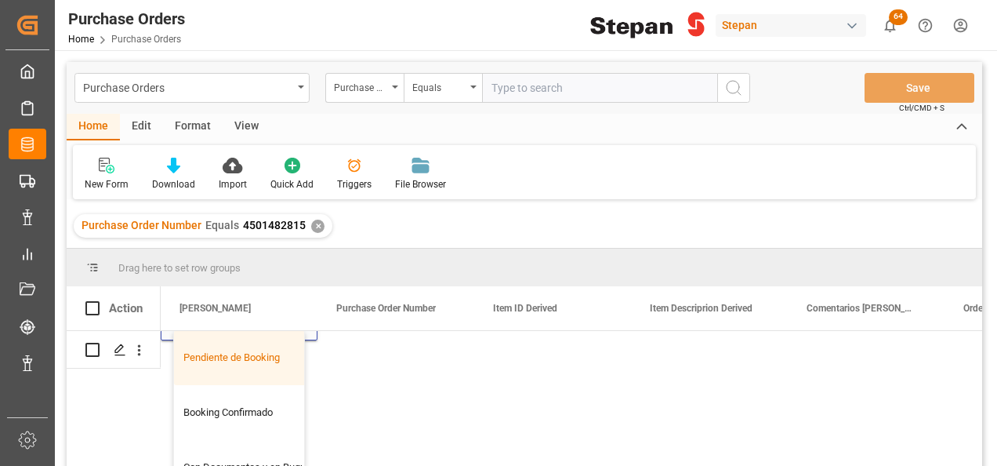
scroll to position [78, 0]
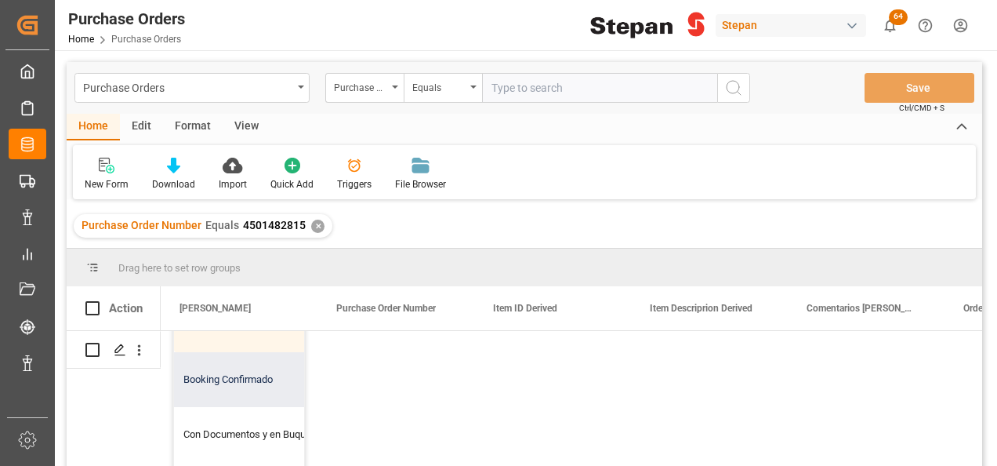
click at [214, 379] on div "Booking Confirmado" at bounding box center [254, 379] width 161 height 55
type input "Booking Confirmado"
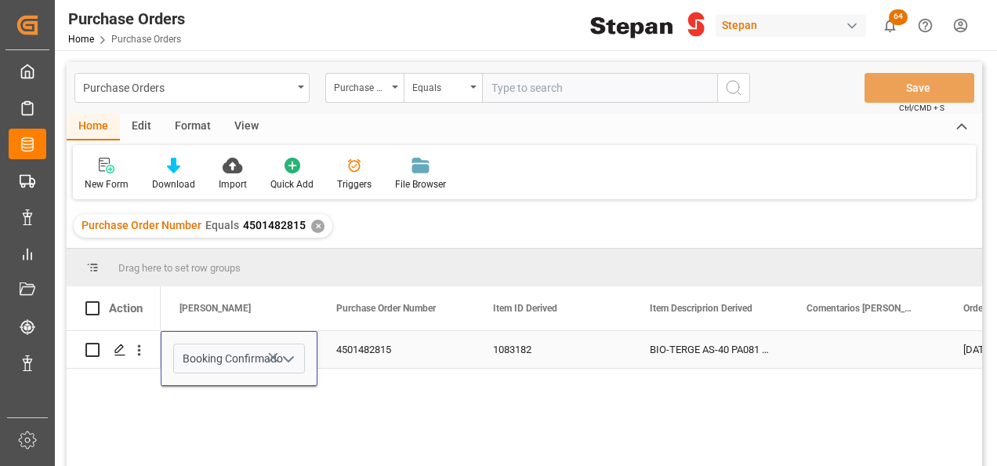
click at [429, 351] on div "4501482815" at bounding box center [395, 349] width 157 height 37
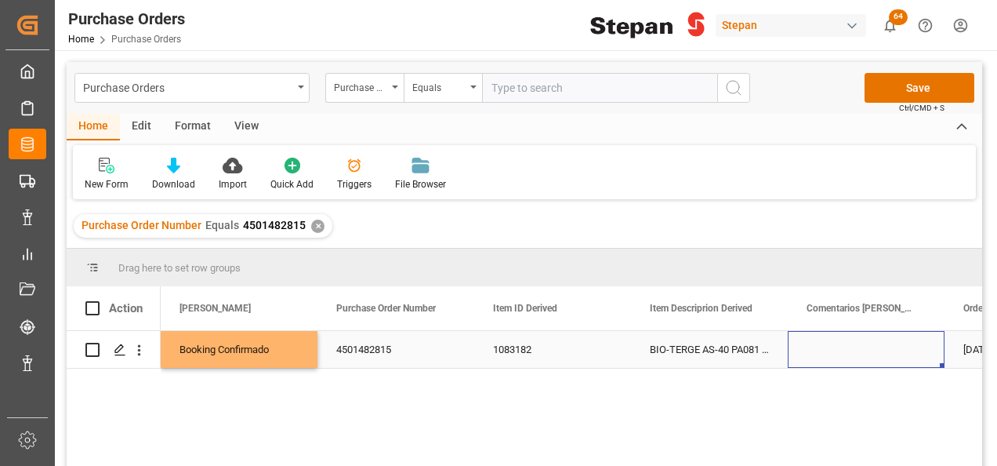
click at [857, 352] on div "Press SPACE to select this row." at bounding box center [866, 349] width 157 height 37
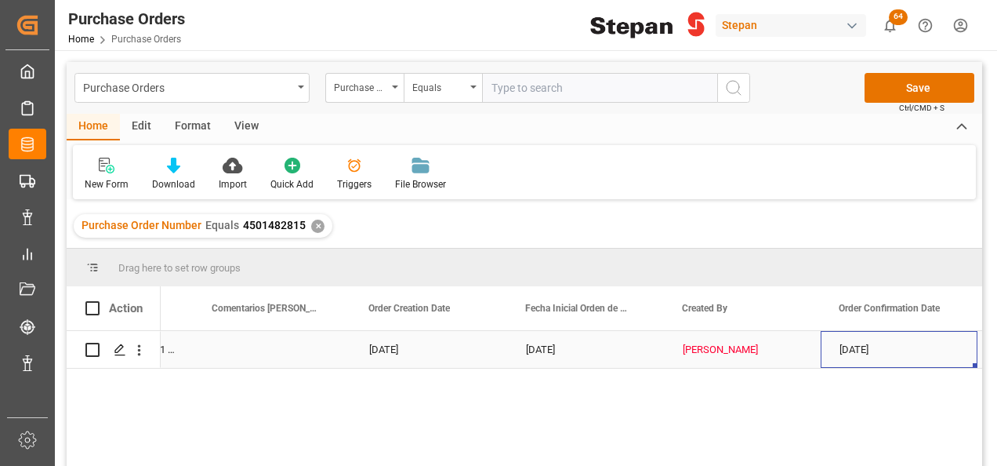
scroll to position [0, 595]
click at [734, 345] on div "Erika Reyes" at bounding box center [742, 350] width 119 height 36
click at [734, 344] on div "Erika Reyes" at bounding box center [742, 350] width 119 height 36
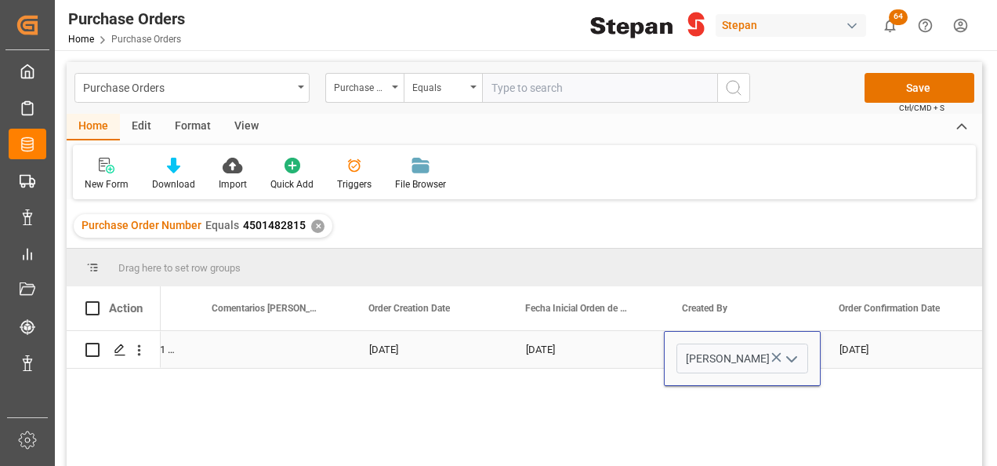
click at [789, 353] on icon "open menu" at bounding box center [791, 359] width 19 height 19
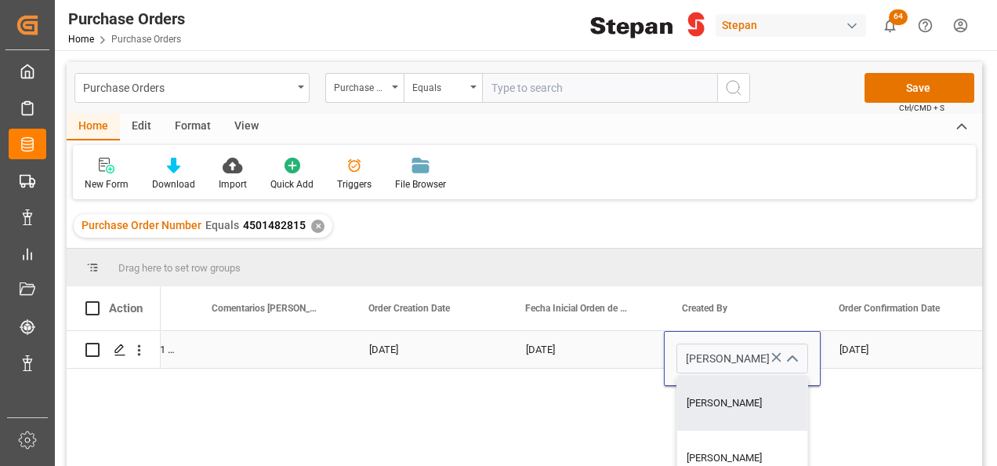
click at [719, 398] on div "Erika Reyes" at bounding box center [742, 402] width 130 height 55
type input "Erika Reyes"
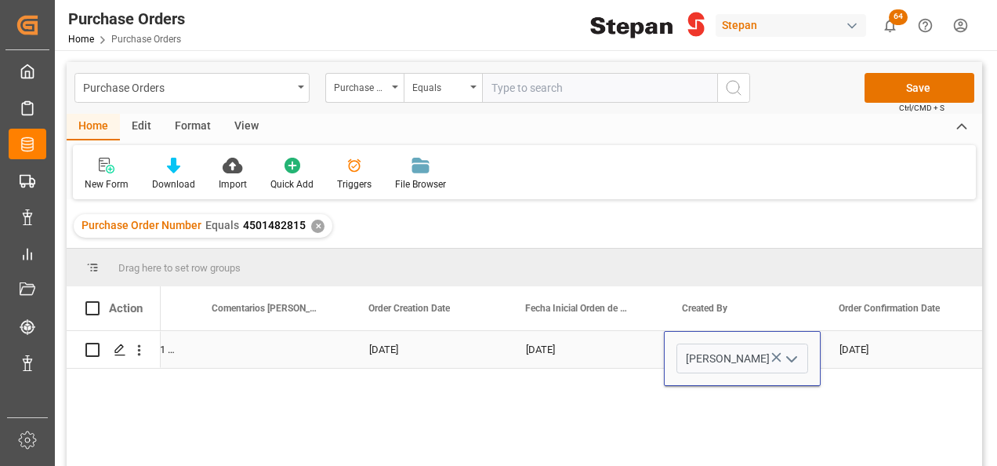
click at [627, 343] on div "01-10-2025" at bounding box center [585, 349] width 157 height 37
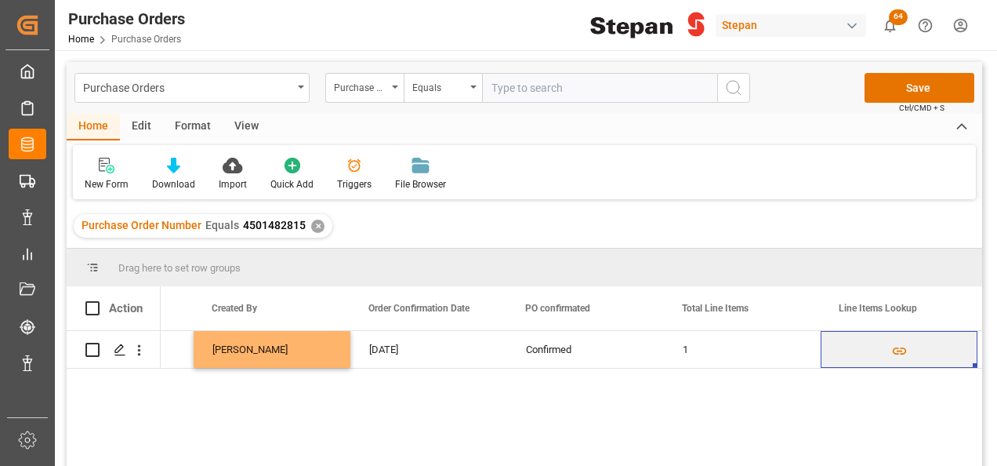
scroll to position [0, 1222]
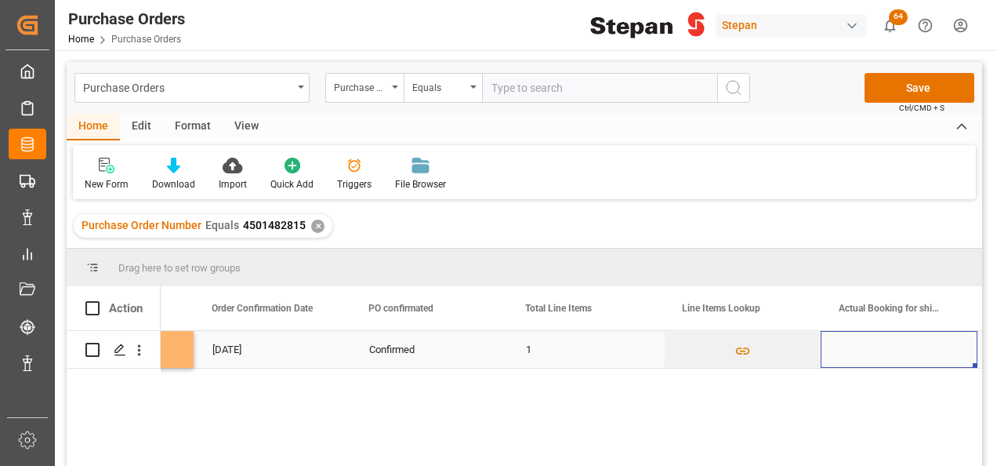
click at [874, 357] on div "Press SPACE to select this row." at bounding box center [899, 349] width 157 height 37
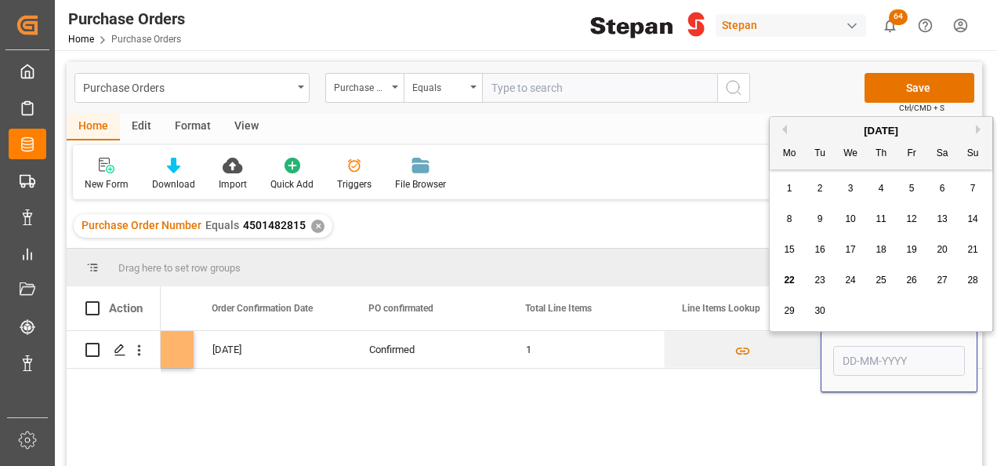
click at [950, 247] on div "20" at bounding box center [943, 250] width 20 height 19
type input "20-09-2025"
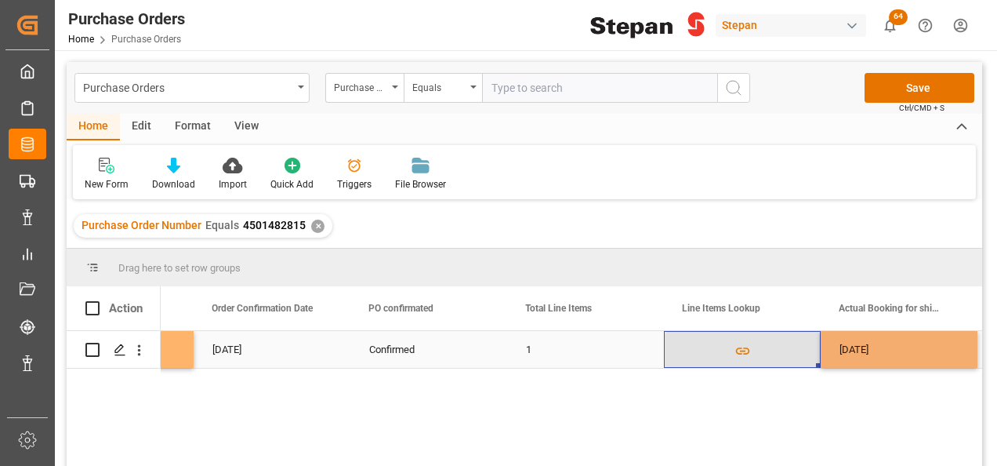
click at [792, 357] on button "Press SPACE to select this row." at bounding box center [742, 350] width 155 height 36
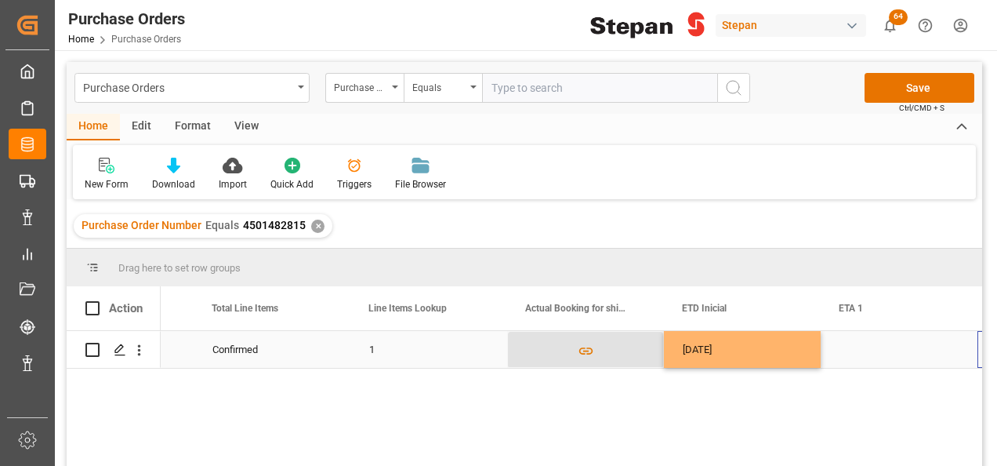
scroll to position [0, 1535]
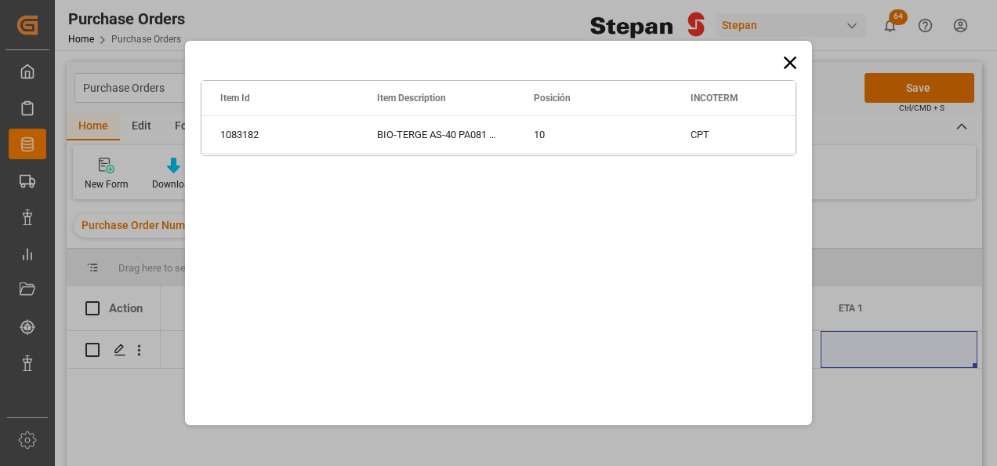
click at [788, 63] on icon at bounding box center [790, 62] width 13 height 13
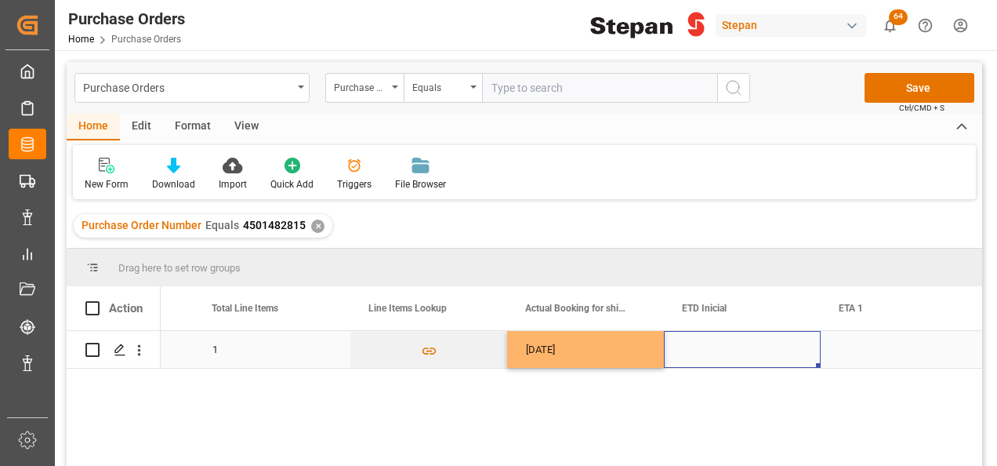
click at [727, 353] on div "Press SPACE to select this row." at bounding box center [742, 349] width 157 height 37
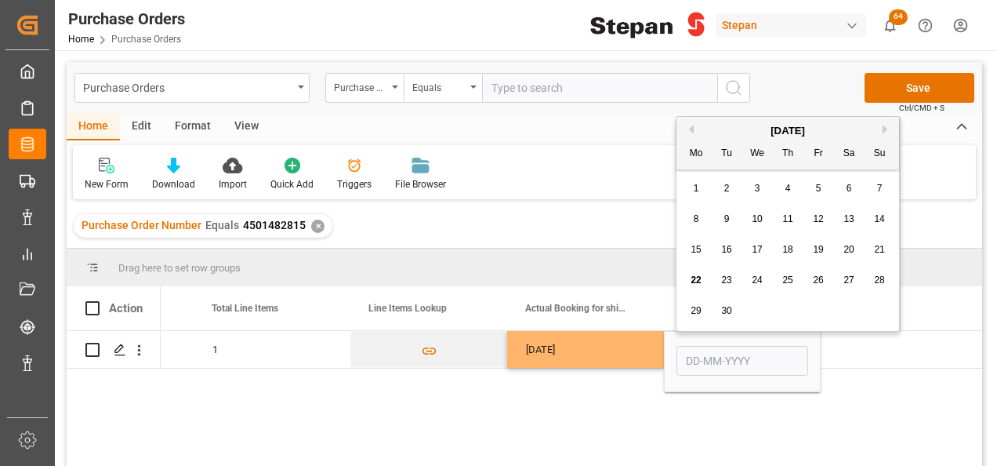
click at [850, 284] on span "27" at bounding box center [848, 279] width 10 height 11
type input "27-09-2025"
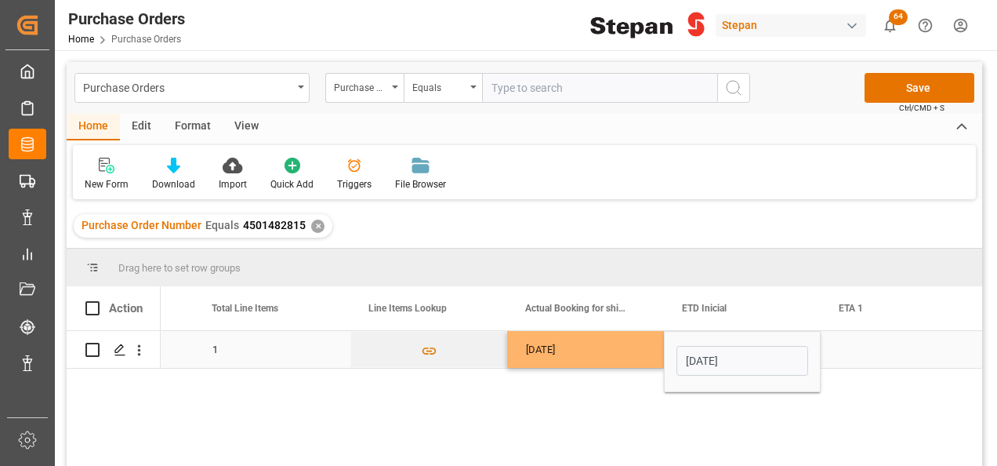
click at [859, 346] on div "Press SPACE to select this row." at bounding box center [899, 349] width 157 height 37
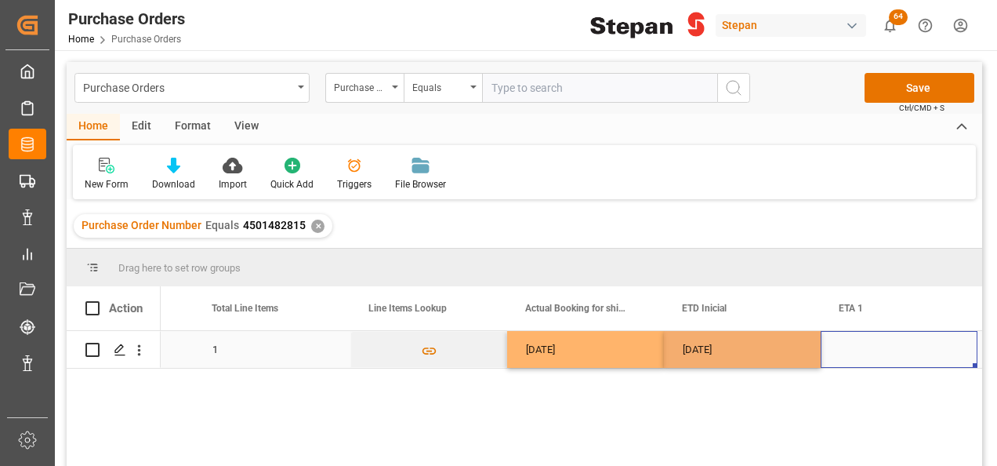
click at [859, 346] on div "Press SPACE to select this row." at bounding box center [899, 349] width 157 height 37
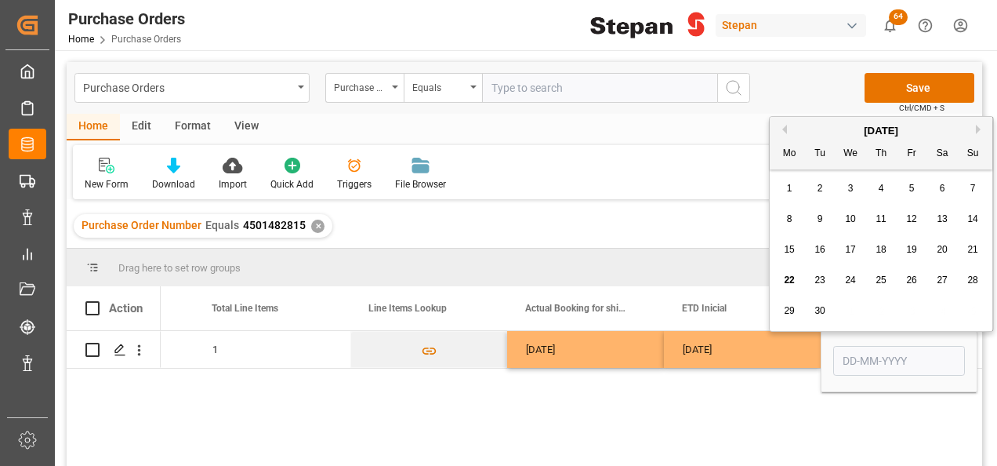
click at [976, 127] on button "Next Month" at bounding box center [980, 129] width 9 height 9
click at [851, 187] on span "1" at bounding box center [850, 188] width 5 height 11
type input "01-10-2025"
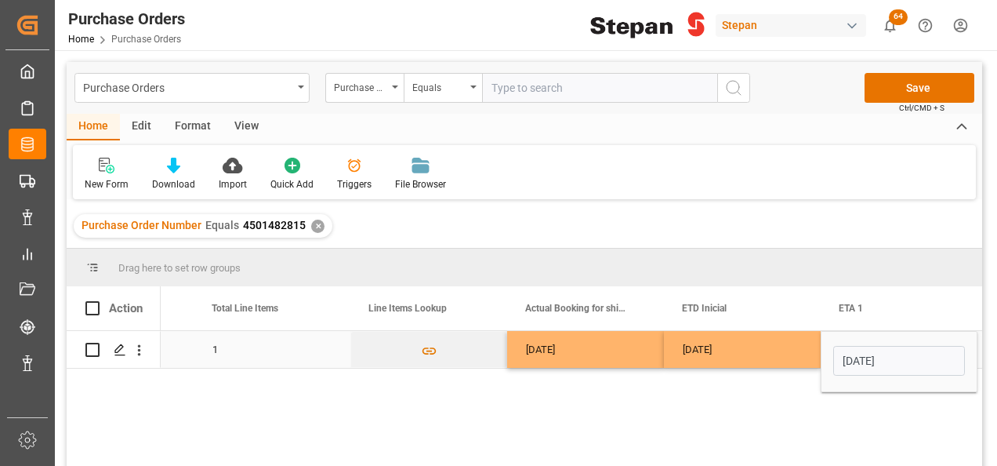
click at [778, 353] on div "27-09-2025" at bounding box center [742, 349] width 157 height 37
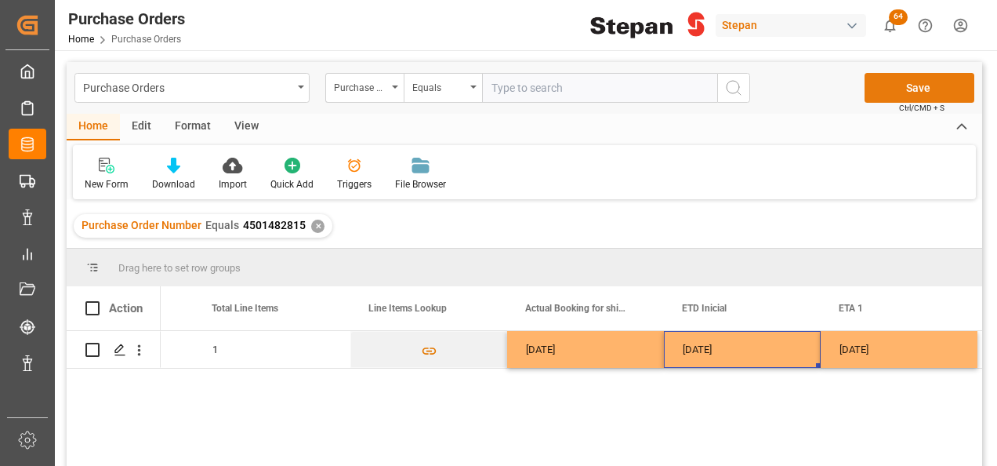
click at [921, 87] on button "Save" at bounding box center [919, 88] width 110 height 30
